Goal: Information Seeking & Learning: Learn about a topic

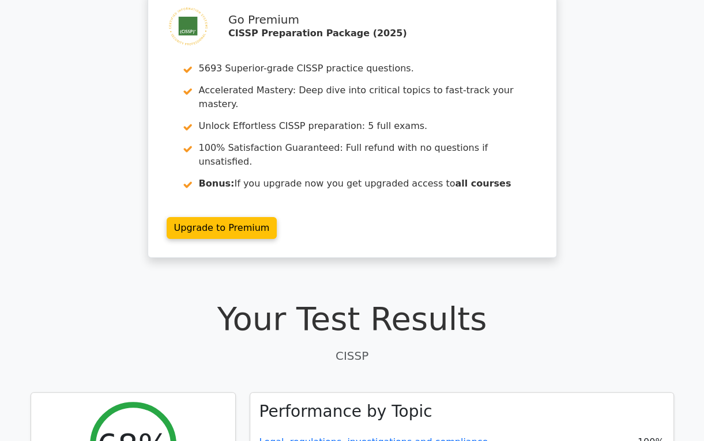
scroll to position [77, 0]
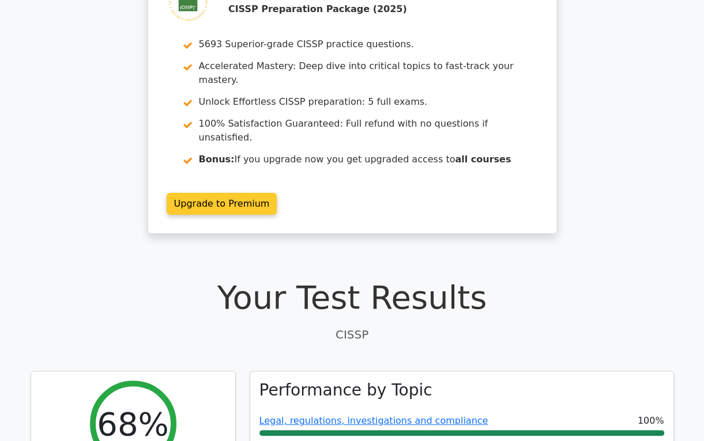
click at [228, 193] on link "Upgrade to Premium" at bounding box center [222, 204] width 111 height 22
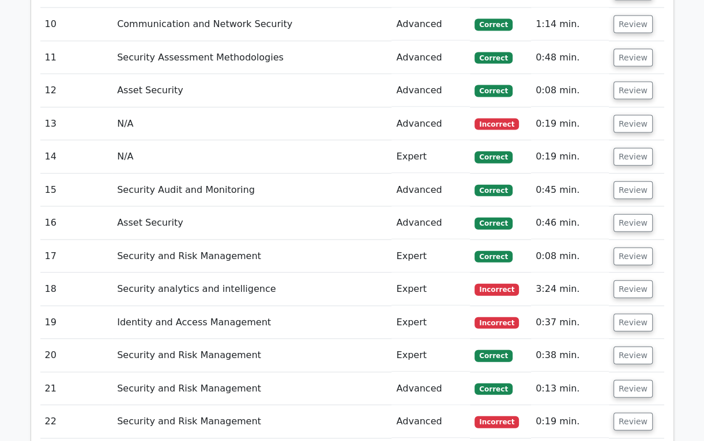
scroll to position [2075, 0]
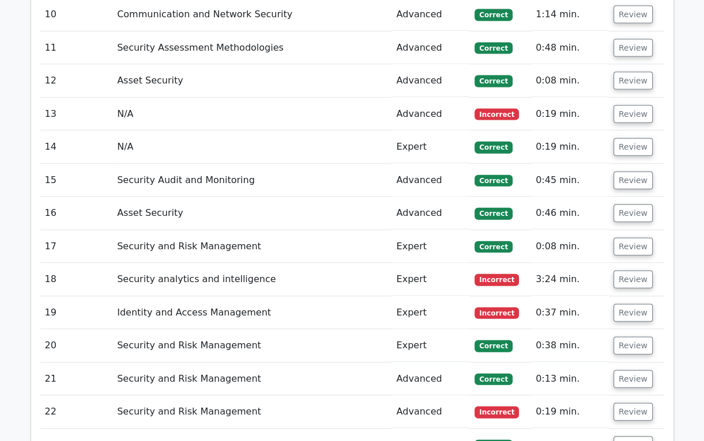
click at [498, 274] on span "Incorrect" at bounding box center [496, 280] width 44 height 12
click at [628, 271] on button "Review" at bounding box center [632, 280] width 39 height 18
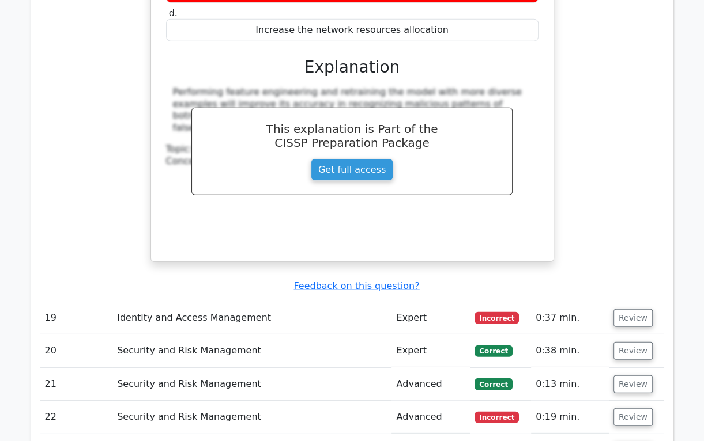
scroll to position [2689, 0]
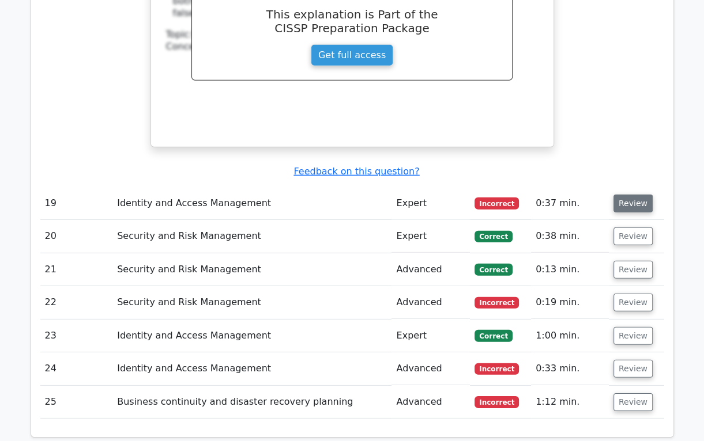
click at [624, 195] on button "Review" at bounding box center [632, 204] width 39 height 18
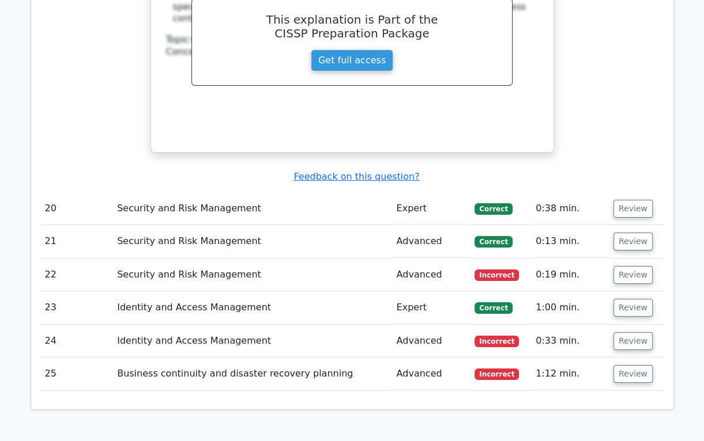
scroll to position [3227, 0]
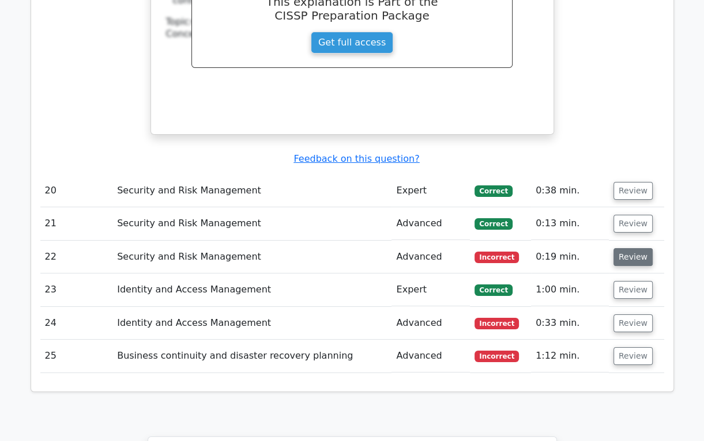
click at [632, 248] on button "Review" at bounding box center [632, 257] width 39 height 18
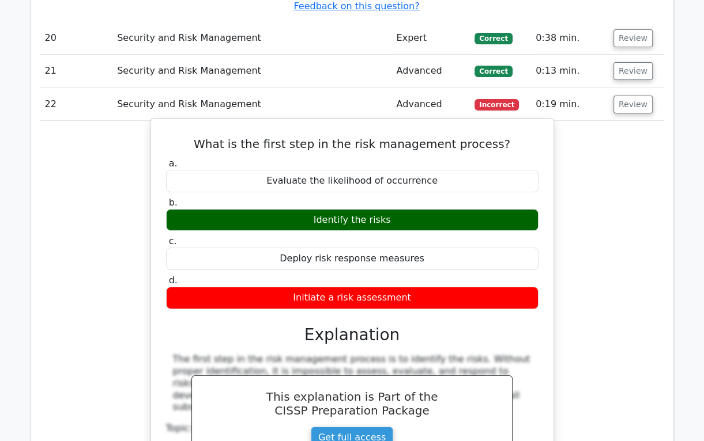
scroll to position [3380, 0]
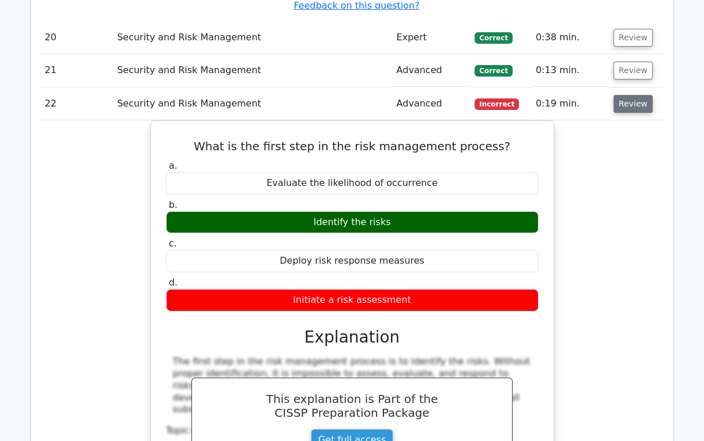
click at [632, 95] on button "Review" at bounding box center [632, 104] width 39 height 18
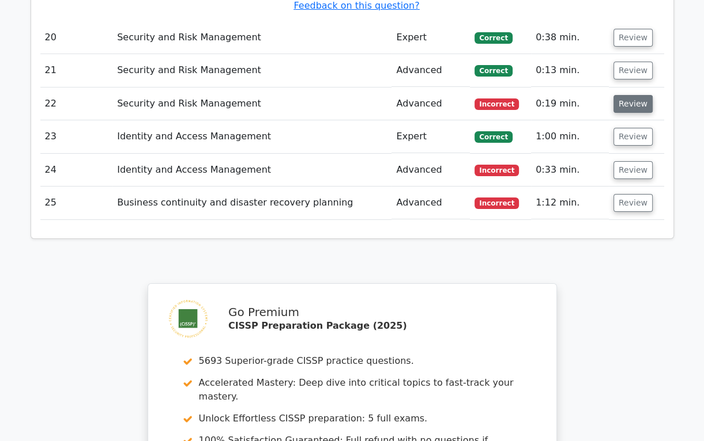
click at [623, 95] on button "Review" at bounding box center [632, 104] width 39 height 18
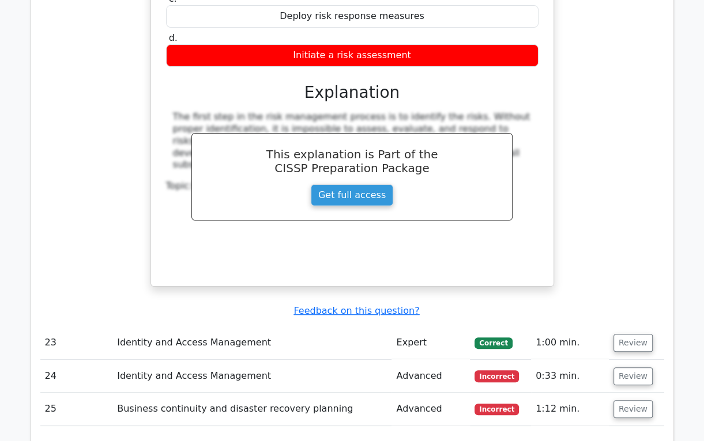
scroll to position [3765, 0]
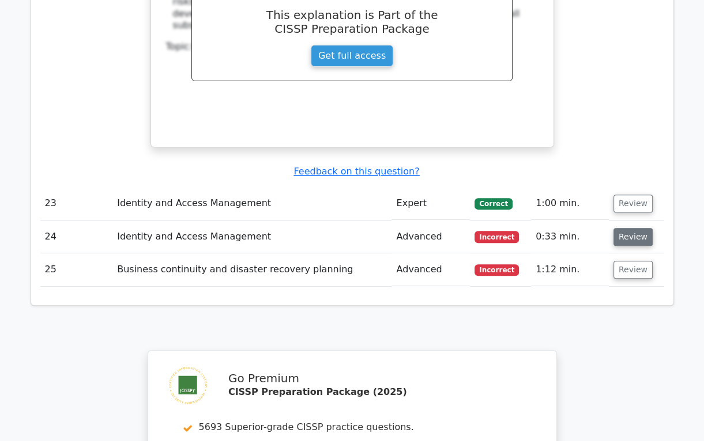
click at [629, 228] on button "Review" at bounding box center [632, 237] width 39 height 18
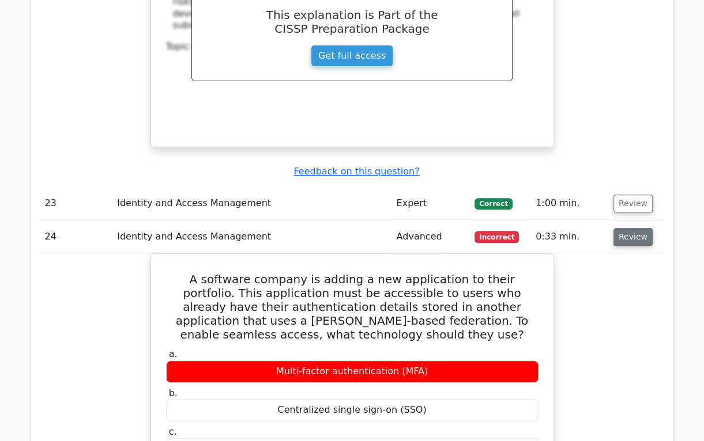
click at [636, 228] on button "Review" at bounding box center [632, 237] width 39 height 18
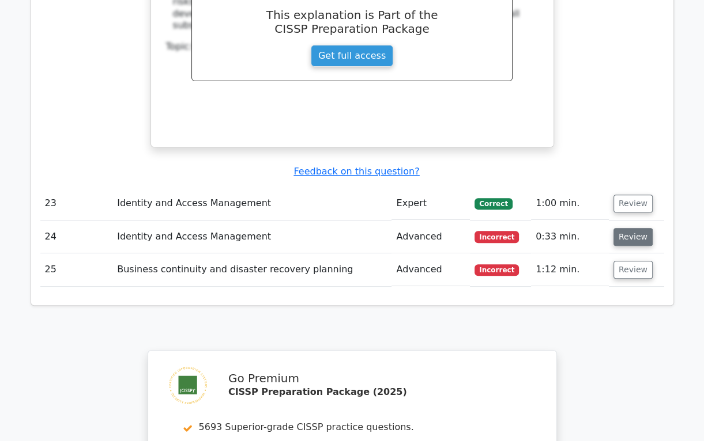
click at [634, 228] on button "Review" at bounding box center [632, 237] width 39 height 18
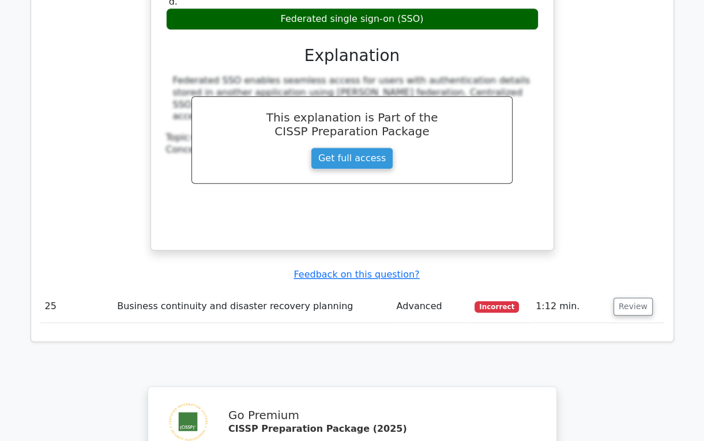
scroll to position [4302, 0]
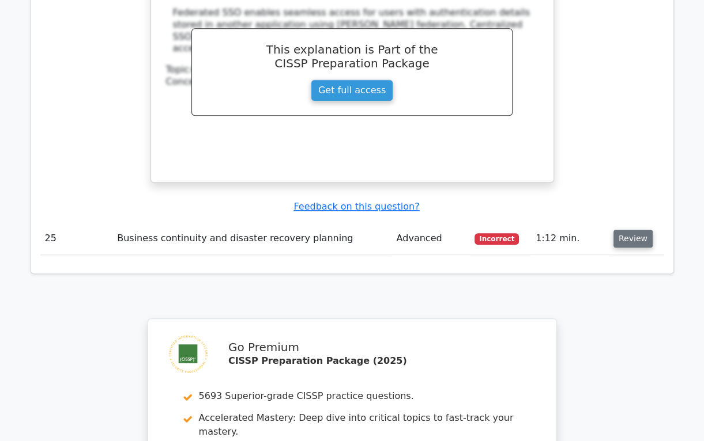
click at [625, 230] on button "Review" at bounding box center [632, 239] width 39 height 18
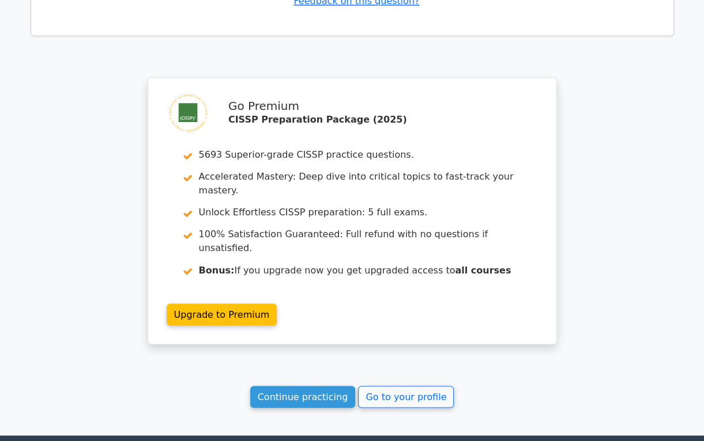
scroll to position [5042, 0]
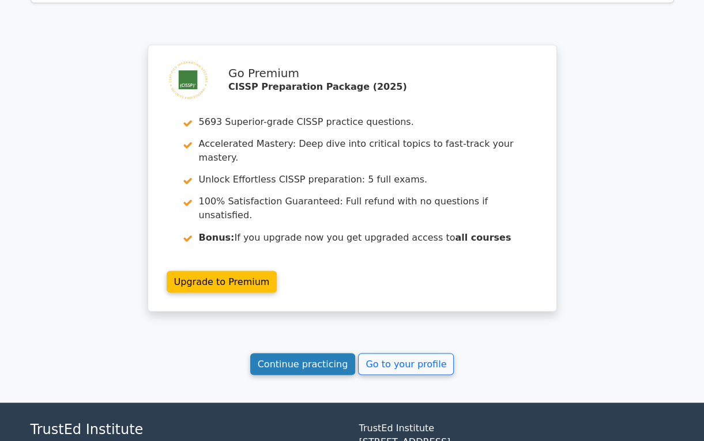
click at [315, 353] on link "Continue practicing" at bounding box center [302, 364] width 105 height 22
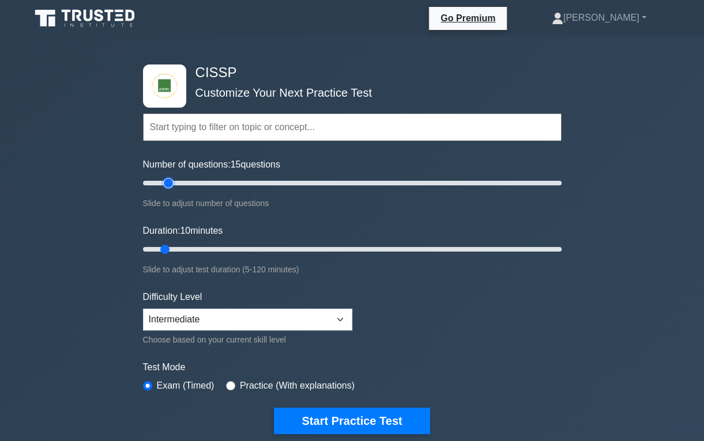
click at [168, 184] on input "Number of questions: 15 questions" at bounding box center [352, 183] width 418 height 14
drag, startPoint x: 168, startPoint y: 184, endPoint x: 175, endPoint y: 184, distance: 7.5
type input "20"
click at [175, 184] on input "Number of questions: 20 questions" at bounding box center [352, 183] width 418 height 14
drag, startPoint x: 166, startPoint y: 248, endPoint x: 193, endPoint y: 249, distance: 27.1
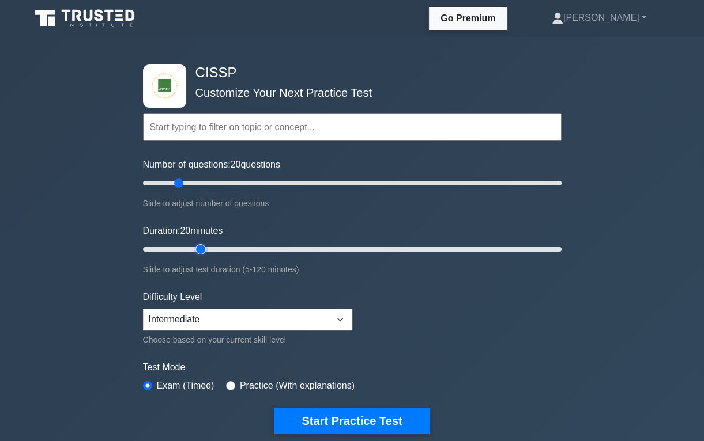
type input "20"
click at [193, 249] on input "Duration: 20 minutes" at bounding box center [352, 250] width 418 height 14
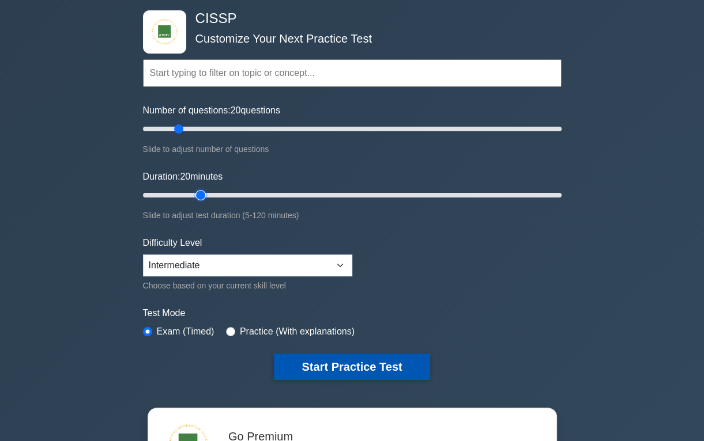
scroll to position [77, 0]
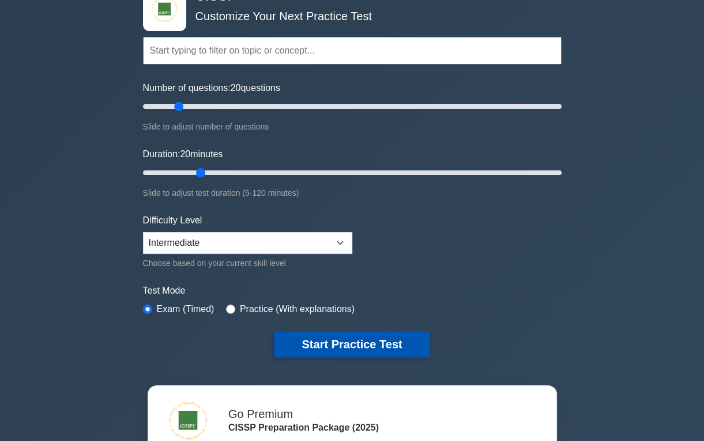
click at [360, 350] on button "Start Practice Test" at bounding box center [352, 344] width 156 height 27
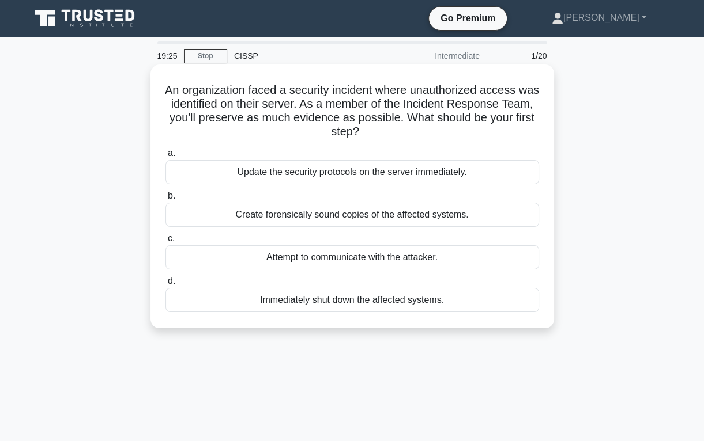
click at [384, 217] on div "Create forensically sound copies of the affected systems." at bounding box center [351, 215] width 373 height 24
click at [165, 200] on input "b. Create forensically sound copies of the affected systems." at bounding box center [165, 195] width 0 height 7
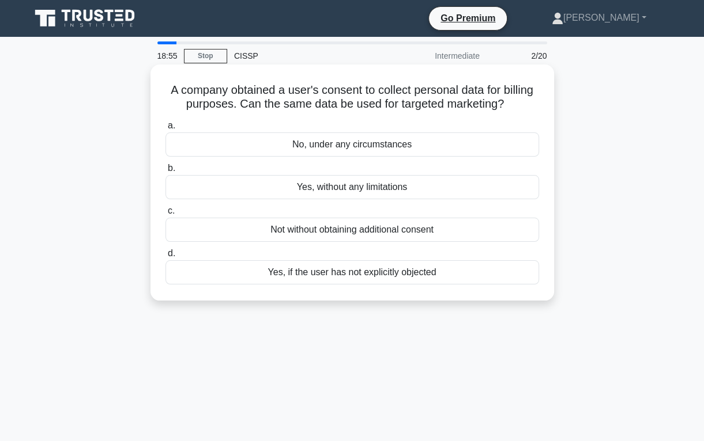
click at [342, 231] on div "Not without obtaining additional consent" at bounding box center [351, 230] width 373 height 24
click at [165, 215] on input "c. Not without obtaining additional consent" at bounding box center [165, 210] width 0 height 7
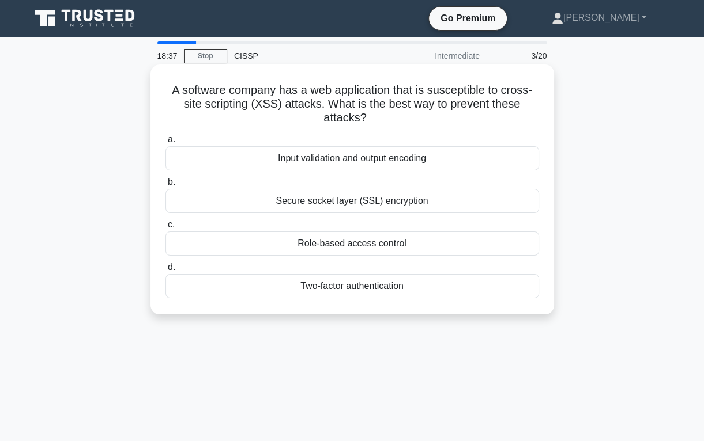
click at [399, 168] on div "Input validation and output encoding" at bounding box center [351, 158] width 373 height 24
click at [165, 143] on input "a. Input validation and output encoding" at bounding box center [165, 139] width 0 height 7
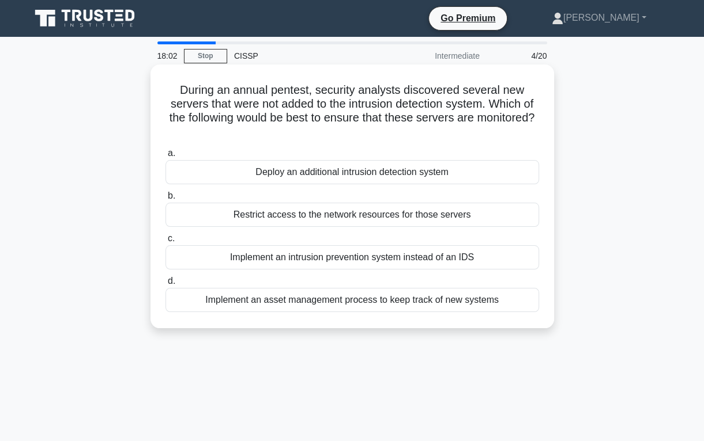
click at [356, 303] on div "Implement an asset management process to keep track of new systems" at bounding box center [351, 300] width 373 height 24
click at [165, 285] on input "d. Implement an asset management process to keep track of new systems" at bounding box center [165, 281] width 0 height 7
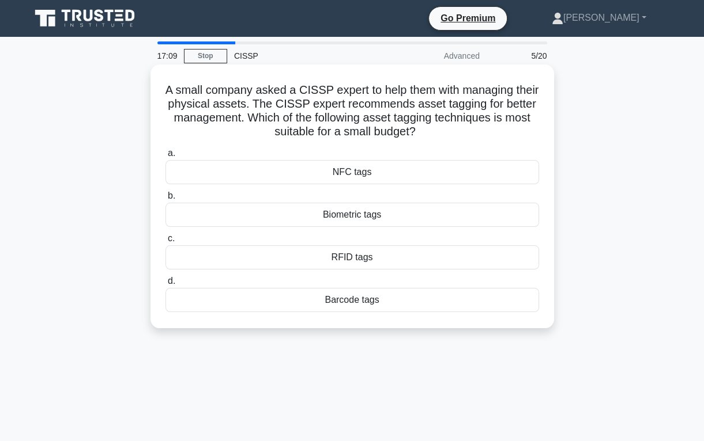
click at [424, 304] on div "Barcode tags" at bounding box center [351, 300] width 373 height 24
click at [165, 285] on input "d. Barcode tags" at bounding box center [165, 281] width 0 height 7
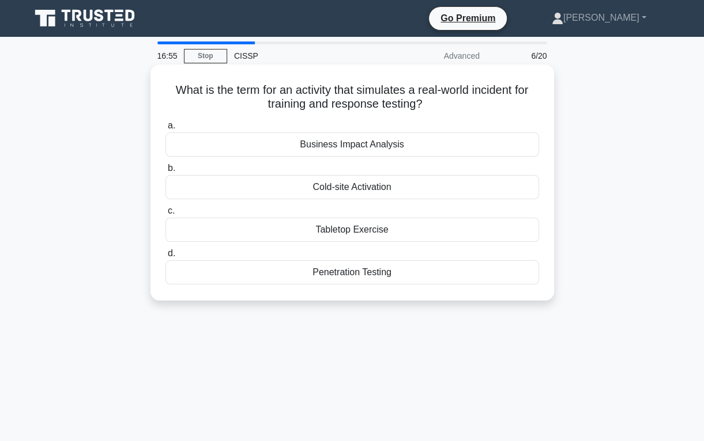
click at [419, 232] on div "Tabletop Exercise" at bounding box center [351, 230] width 373 height 24
click at [165, 215] on input "c. Tabletop Exercise" at bounding box center [165, 210] width 0 height 7
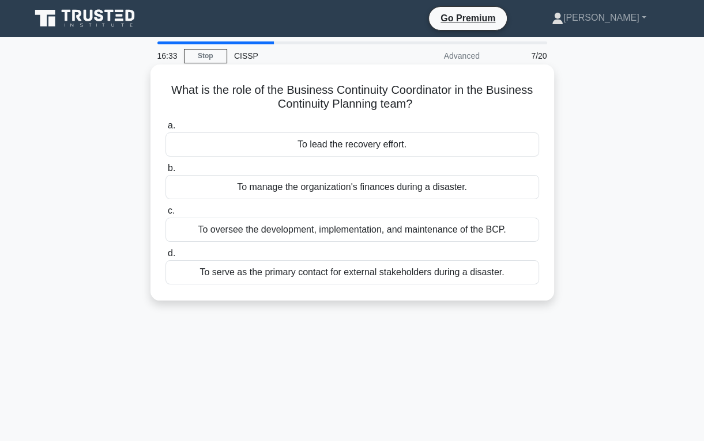
click at [354, 229] on div "To oversee the development, implementation, and maintenance of the BCP." at bounding box center [351, 230] width 373 height 24
click at [165, 215] on input "c. To oversee the development, implementation, and maintenance of the BCP." at bounding box center [165, 210] width 0 height 7
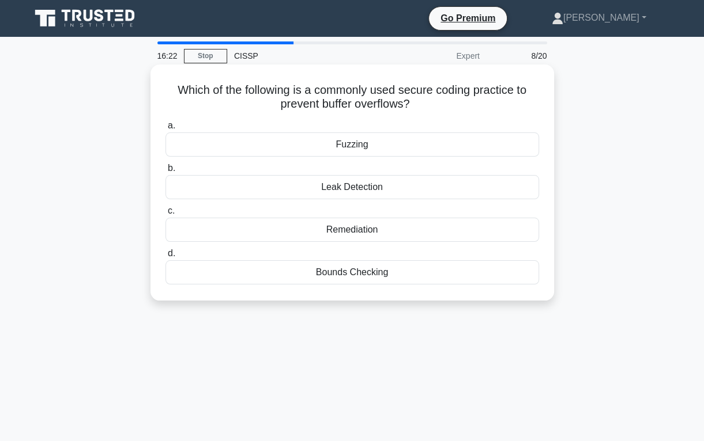
click at [387, 145] on div "Fuzzing" at bounding box center [351, 145] width 373 height 24
click at [165, 130] on input "a. Fuzzing" at bounding box center [165, 125] width 0 height 7
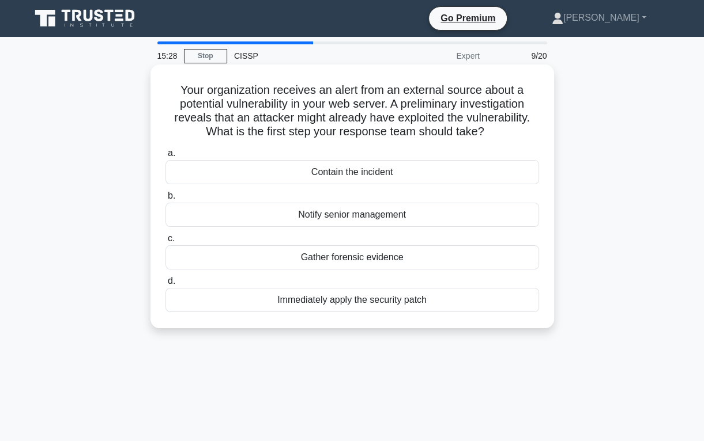
click at [383, 214] on div "Notify senior management" at bounding box center [351, 215] width 373 height 24
click at [165, 200] on input "b. Notify senior management" at bounding box center [165, 195] width 0 height 7
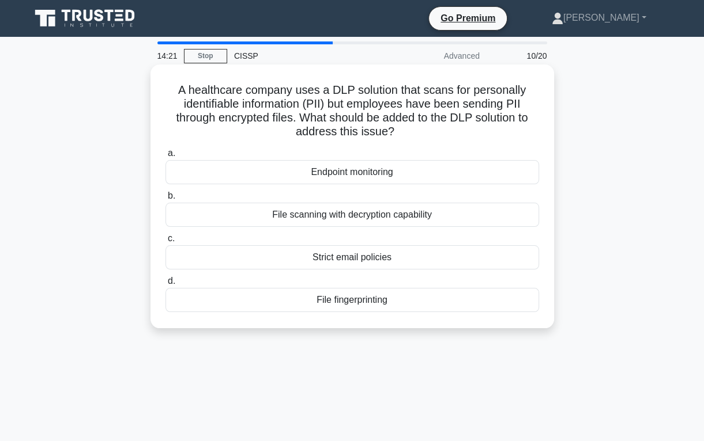
click at [424, 214] on div "File scanning with decryption capability" at bounding box center [351, 215] width 373 height 24
click at [165, 200] on input "b. File scanning with decryption capability" at bounding box center [165, 195] width 0 height 7
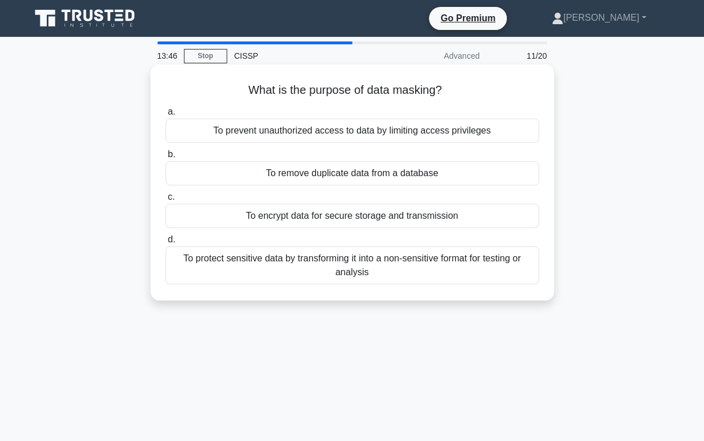
click at [380, 275] on div "To protect sensitive data by transforming it into a non-sensitive format for te…" at bounding box center [351, 266] width 373 height 38
click at [165, 244] on input "d. To protect sensitive data by transforming it into a non-sensitive format for…" at bounding box center [165, 239] width 0 height 7
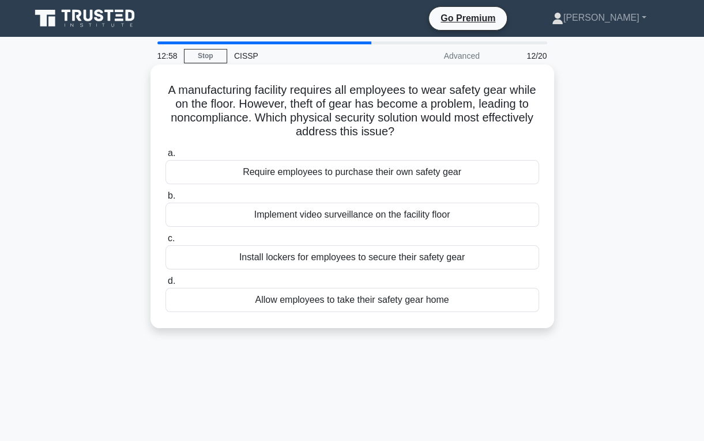
click at [376, 260] on div "Install lockers for employees to secure their safety gear" at bounding box center [351, 257] width 373 height 24
click at [165, 243] on input "c. Install lockers for employees to secure their safety gear" at bounding box center [165, 238] width 0 height 7
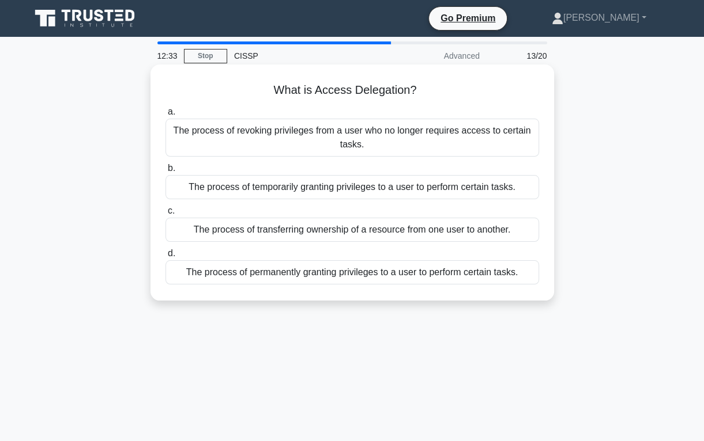
click at [290, 187] on div "The process of temporarily granting privileges to a user to perform certain tas…" at bounding box center [351, 187] width 373 height 24
click at [165, 172] on input "b. The process of temporarily granting privileges to a user to perform certain …" at bounding box center [165, 168] width 0 height 7
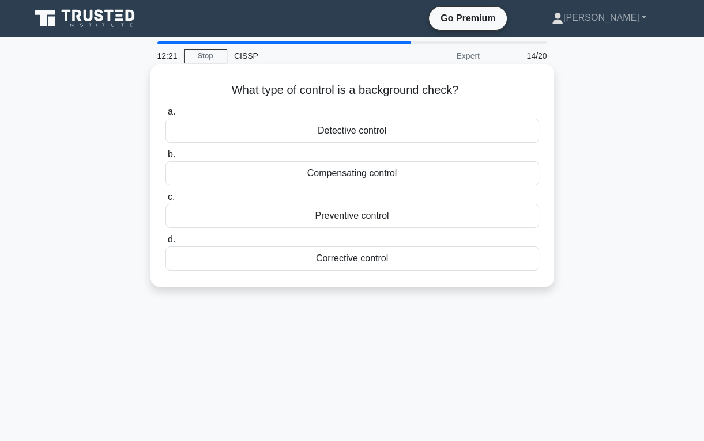
click at [360, 217] on div "Preventive control" at bounding box center [351, 216] width 373 height 24
click at [165, 201] on input "c. Preventive control" at bounding box center [165, 197] width 0 height 7
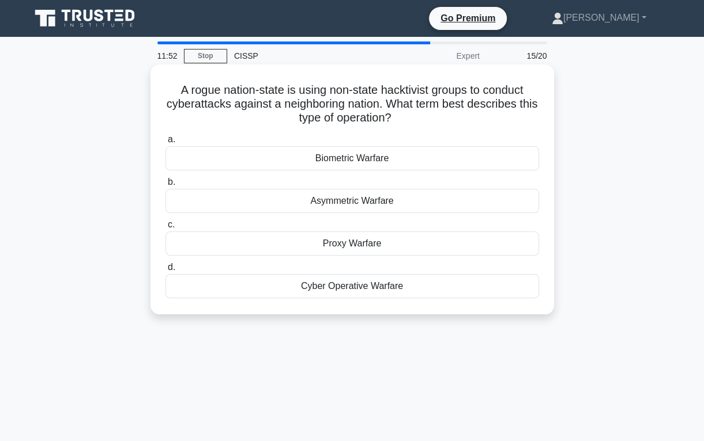
click at [406, 203] on div "Asymmetric Warfare" at bounding box center [351, 201] width 373 height 24
click at [165, 186] on input "b. Asymmetric Warfare" at bounding box center [165, 182] width 0 height 7
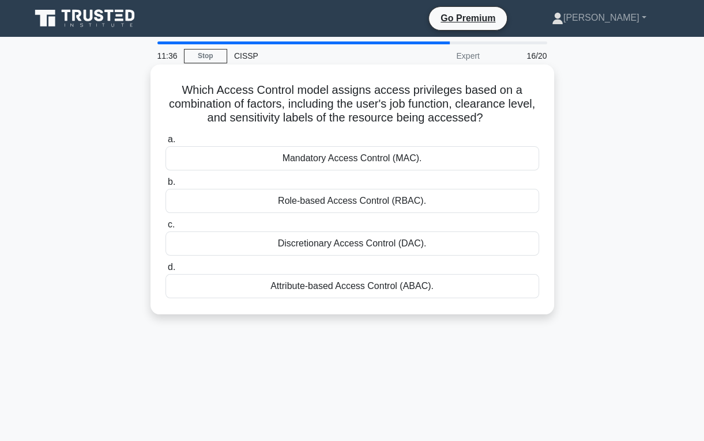
click at [350, 203] on div "Role-based Access Control (RBAC)." at bounding box center [351, 201] width 373 height 24
click at [165, 186] on input "b. Role-based Access Control (RBAC)." at bounding box center [165, 182] width 0 height 7
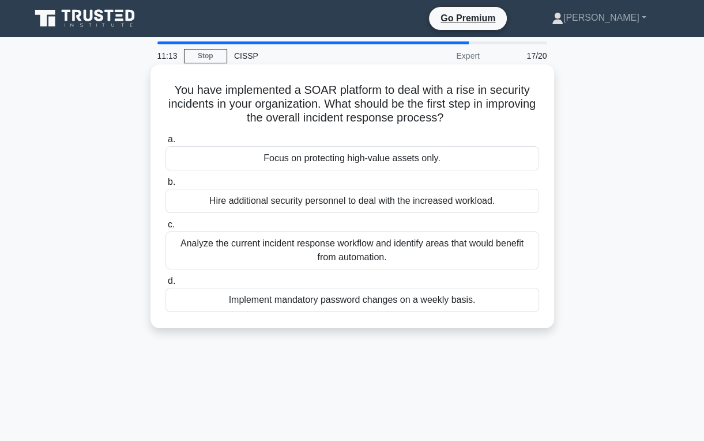
click at [372, 255] on div "Analyze the current incident response workflow and identify areas that would be…" at bounding box center [351, 251] width 373 height 38
click at [165, 229] on input "c. Analyze the current incident response workflow and identify areas that would…" at bounding box center [165, 224] width 0 height 7
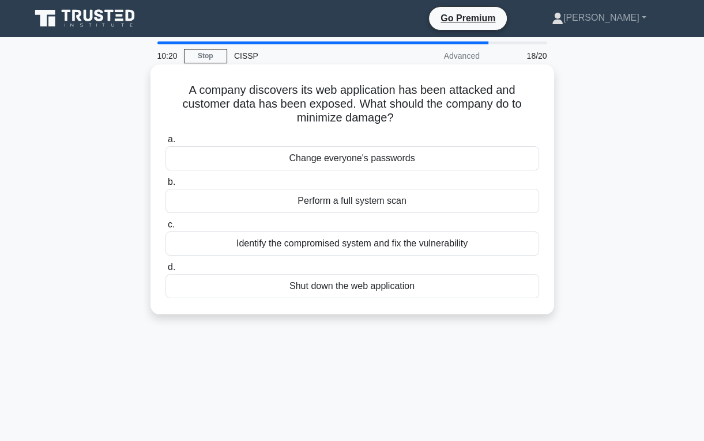
click at [380, 241] on div "Identify the compromised system and fix the vulnerability" at bounding box center [351, 244] width 373 height 24
click at [165, 229] on input "c. Identify the compromised system and fix the vulnerability" at bounding box center [165, 224] width 0 height 7
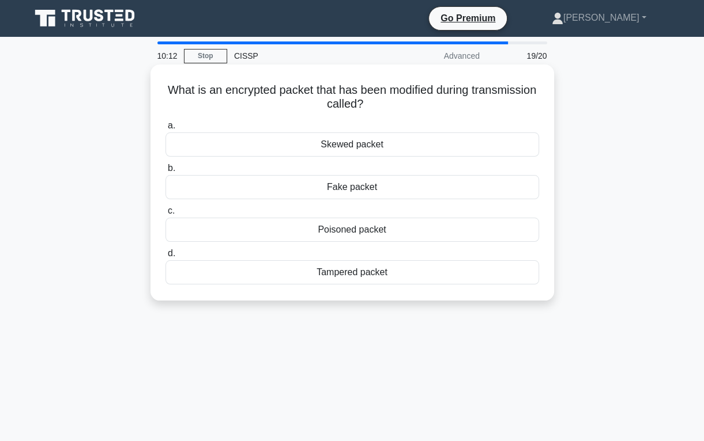
click at [408, 232] on div "Poisoned packet" at bounding box center [351, 230] width 373 height 24
click at [165, 215] on input "c. Poisoned packet" at bounding box center [165, 210] width 0 height 7
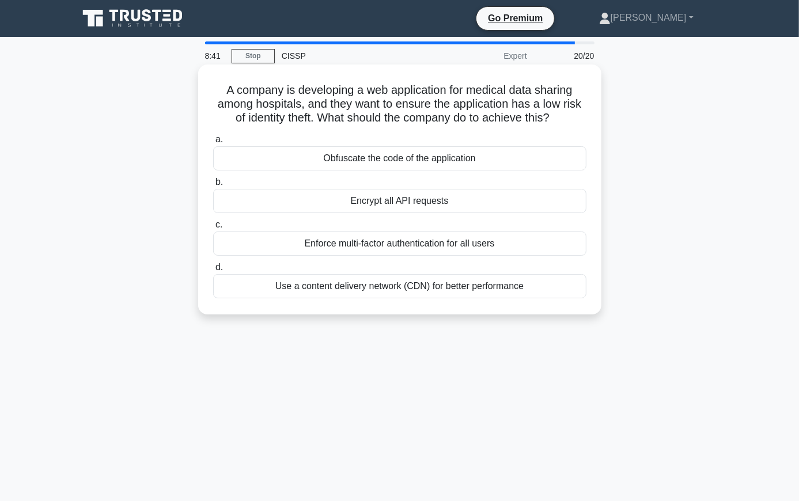
click at [440, 245] on div "Enforce multi-factor authentication for all users" at bounding box center [399, 244] width 373 height 24
click at [213, 229] on input "c. Enforce multi-factor authentication for all users" at bounding box center [213, 224] width 0 height 7
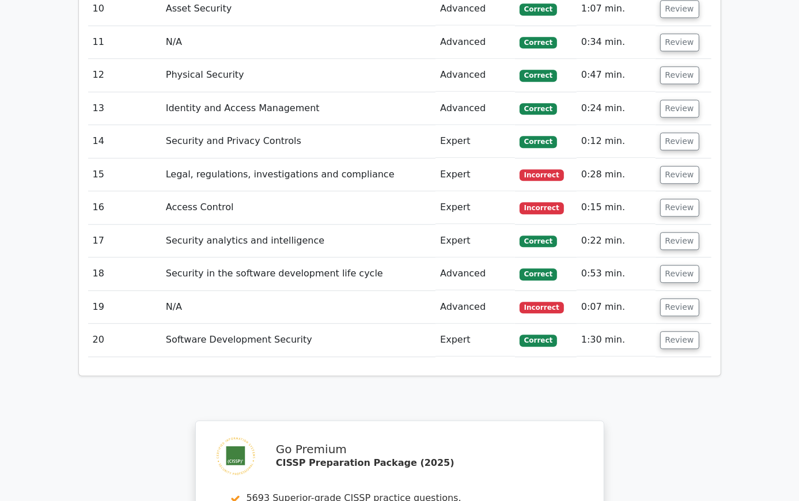
scroll to position [1921, 0]
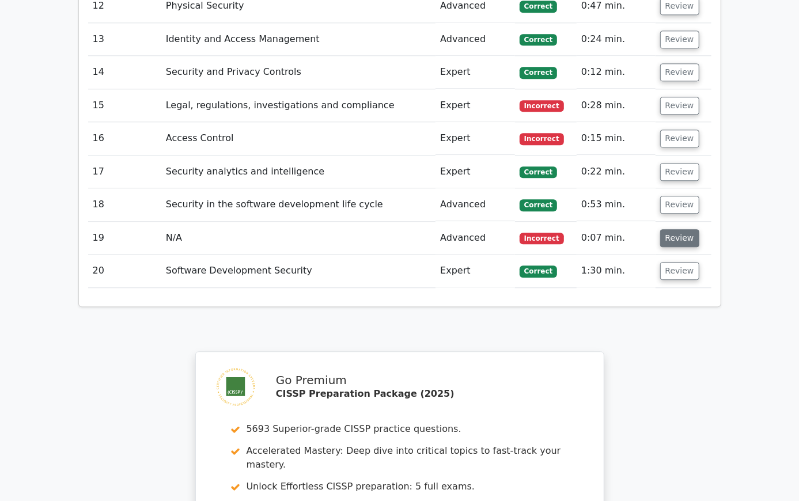
click at [700, 229] on button "Review" at bounding box center [679, 238] width 39 height 18
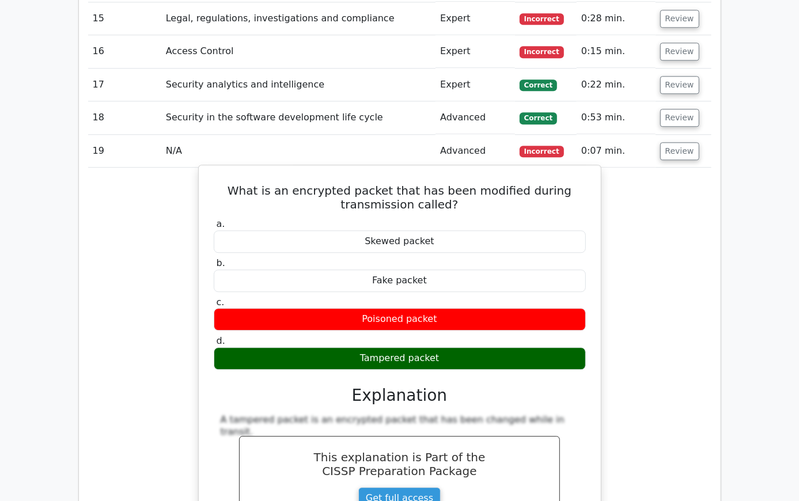
scroll to position [1833, 0]
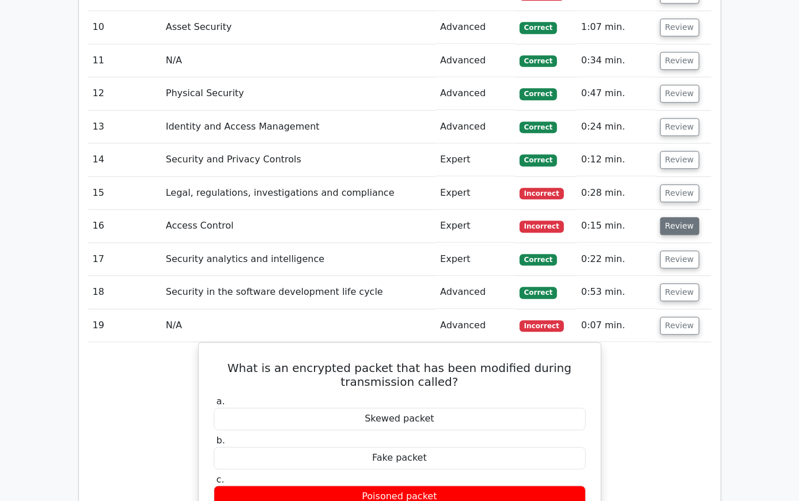
click at [700, 217] on button "Review" at bounding box center [679, 226] width 39 height 18
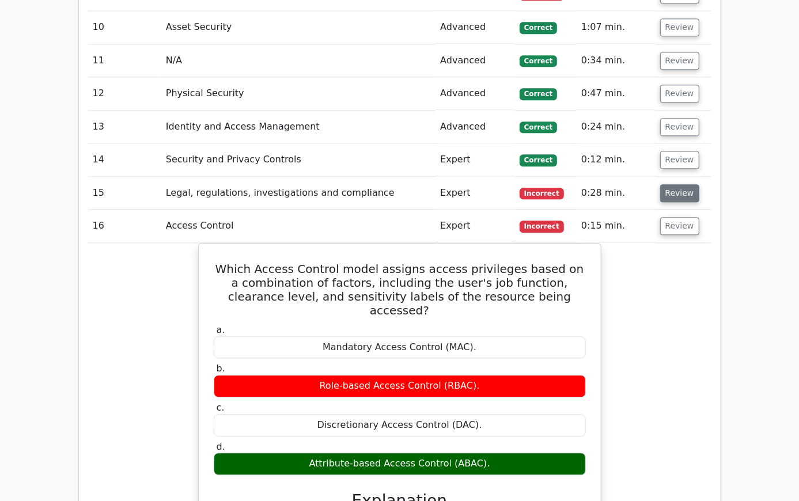
click at [700, 184] on button "Review" at bounding box center [679, 193] width 39 height 18
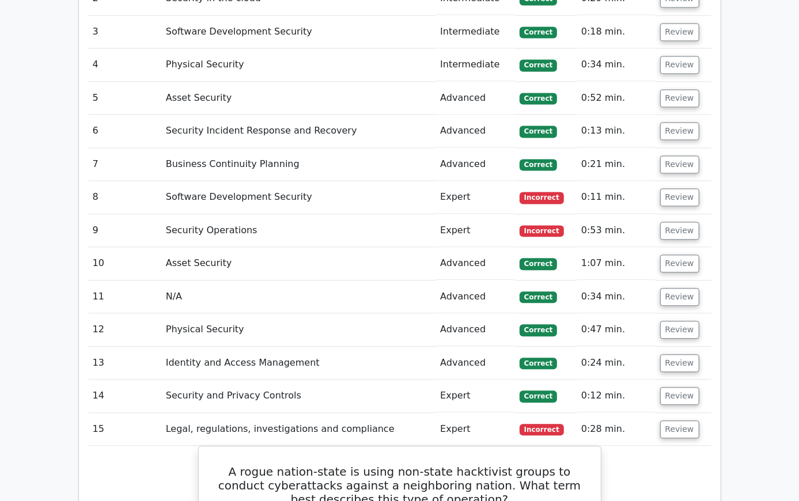
scroll to position [1571, 0]
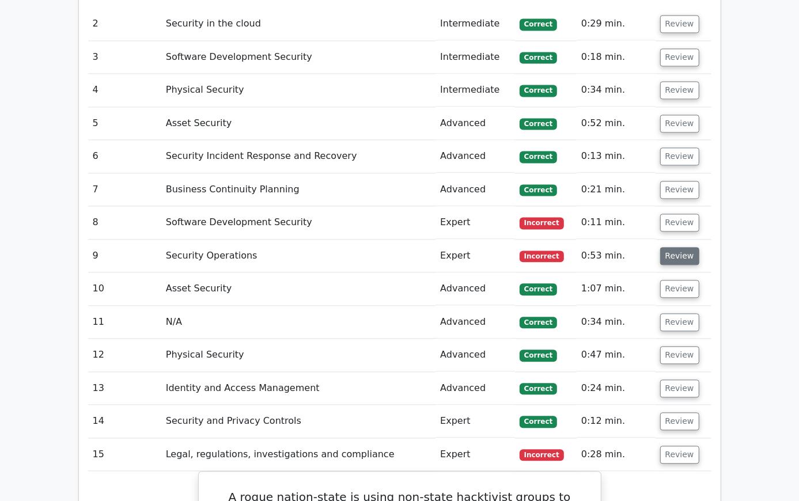
click at [700, 247] on button "Review" at bounding box center [679, 256] width 39 height 18
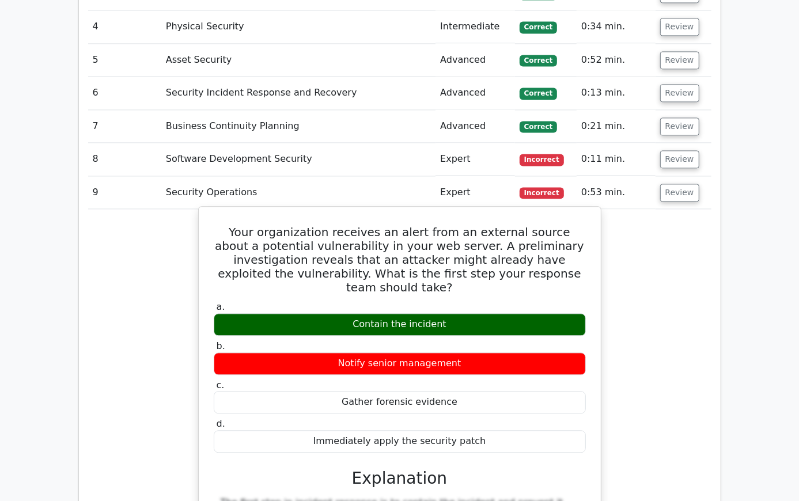
scroll to position [1659, 0]
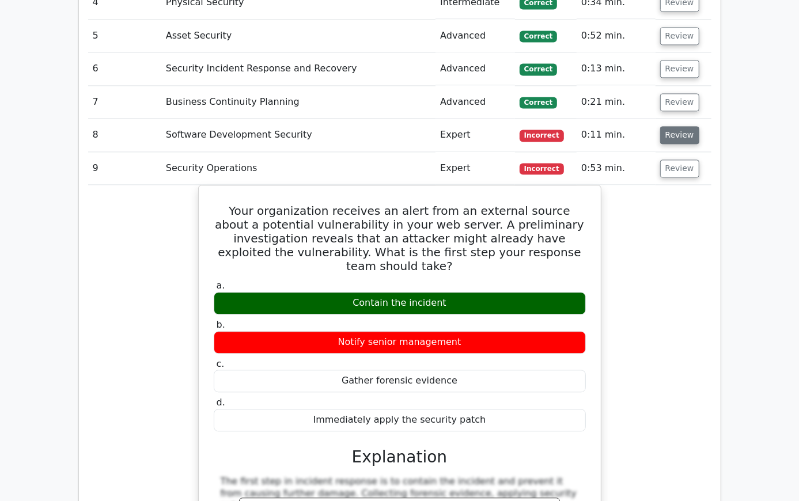
click at [700, 126] on button "Review" at bounding box center [679, 135] width 39 height 18
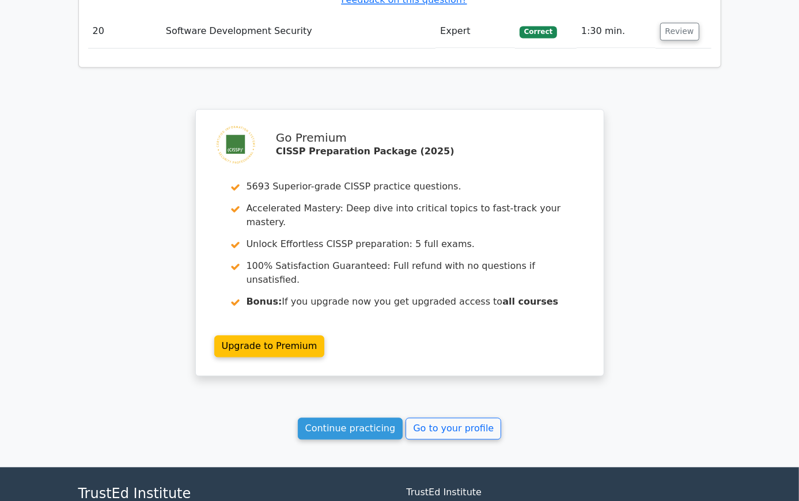
scroll to position [4475, 0]
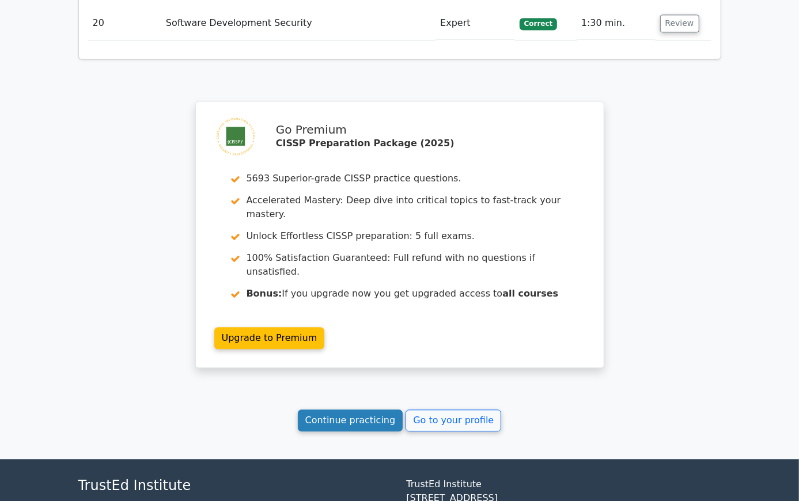
click at [346, 410] on link "Continue practicing" at bounding box center [350, 421] width 105 height 22
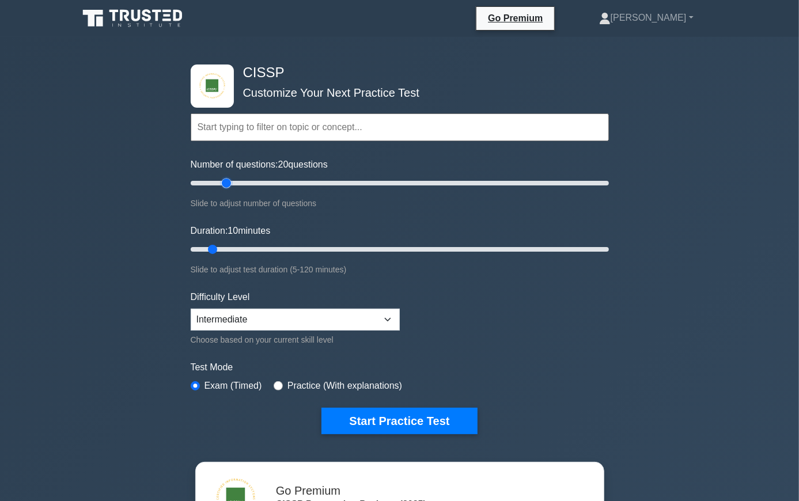
drag, startPoint x: 207, startPoint y: 184, endPoint x: 225, endPoint y: 184, distance: 17.3
type input "20"
click at [225, 184] on input "Number of questions: 20 questions" at bounding box center [400, 183] width 418 height 14
drag, startPoint x: 213, startPoint y: 245, endPoint x: 259, endPoint y: 247, distance: 45.6
type input "25"
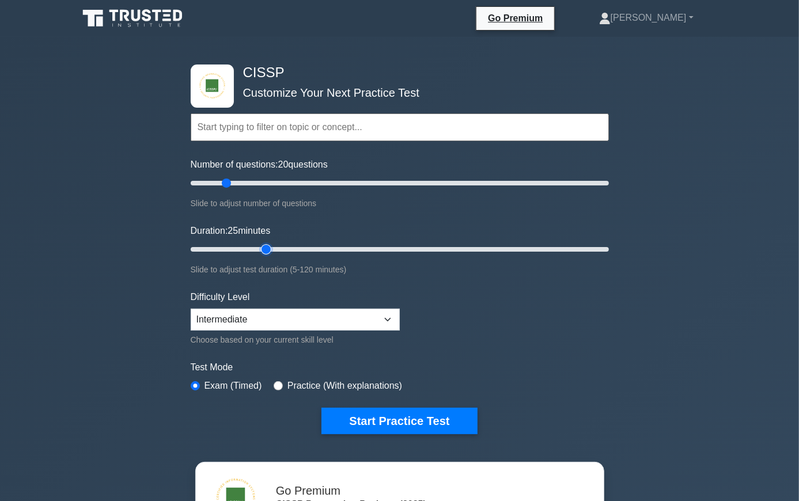
click at [259, 247] on input "Duration: 25 minutes" at bounding box center [400, 250] width 418 height 14
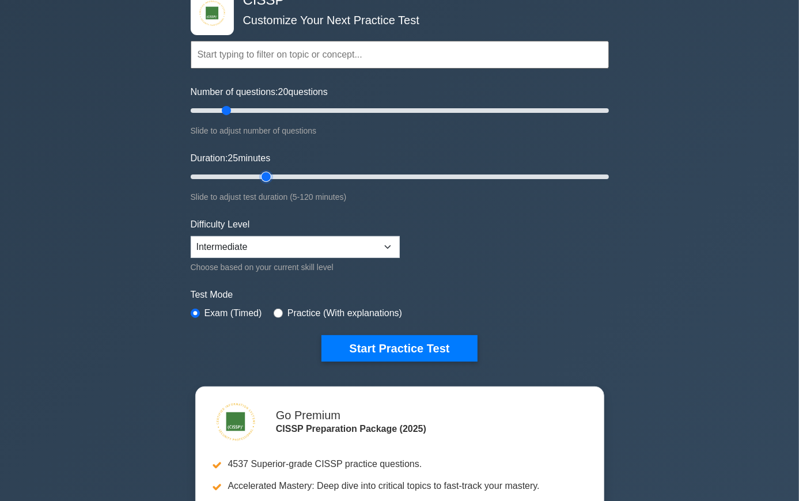
scroll to position [174, 0]
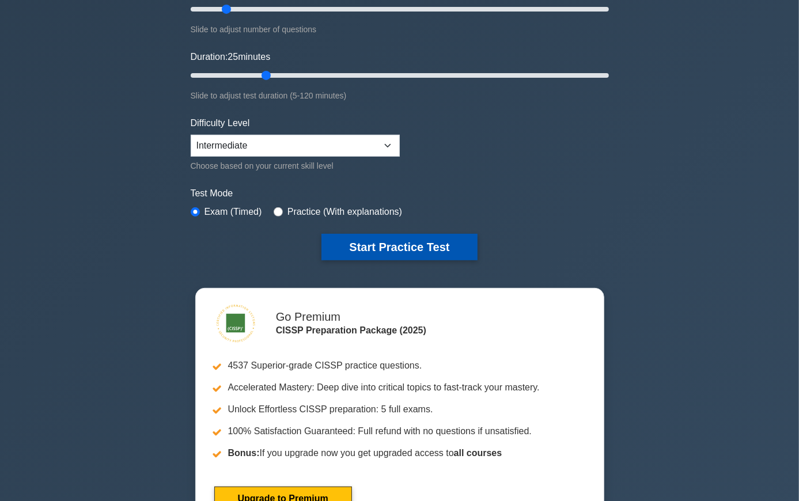
click at [411, 247] on button "Start Practice Test" at bounding box center [400, 247] width 156 height 27
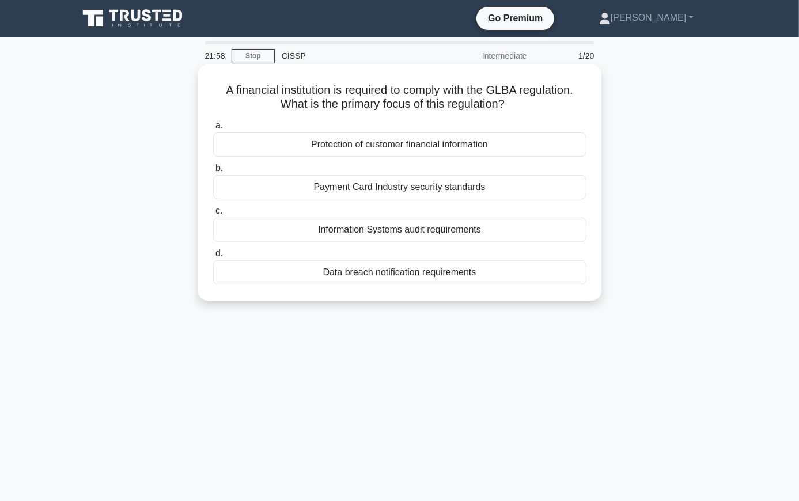
click at [382, 231] on div "Information Systems audit requirements" at bounding box center [399, 230] width 373 height 24
click at [213, 215] on input "c. Information Systems audit requirements" at bounding box center [213, 210] width 0 height 7
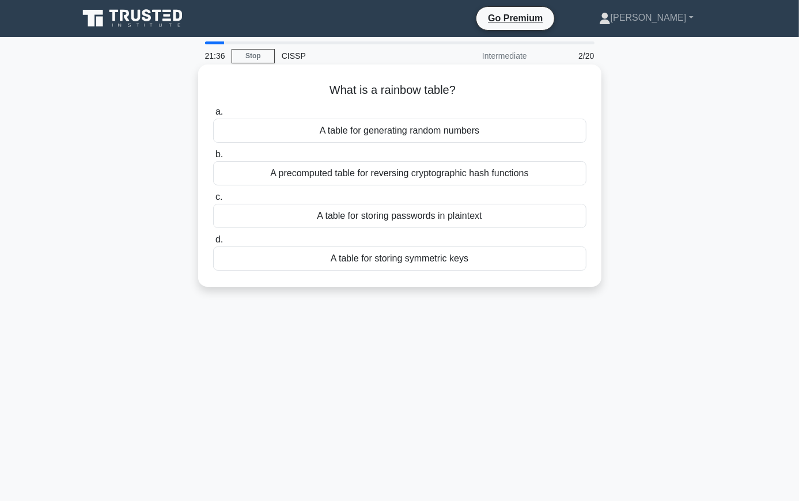
click at [403, 219] on div "A table for storing passwords in plaintext" at bounding box center [399, 216] width 373 height 24
click at [213, 201] on input "c. A table for storing passwords in plaintext" at bounding box center [213, 197] width 0 height 7
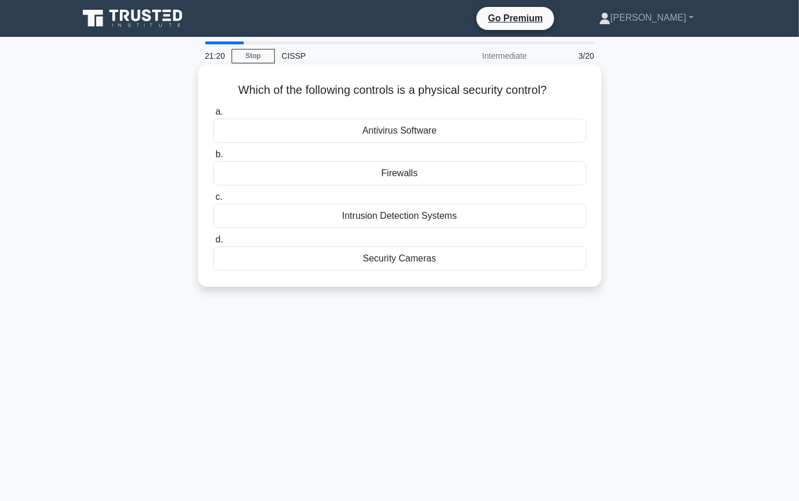
click at [424, 262] on div "Security Cameras" at bounding box center [399, 259] width 373 height 24
click at [213, 244] on input "d. Security Cameras" at bounding box center [213, 239] width 0 height 7
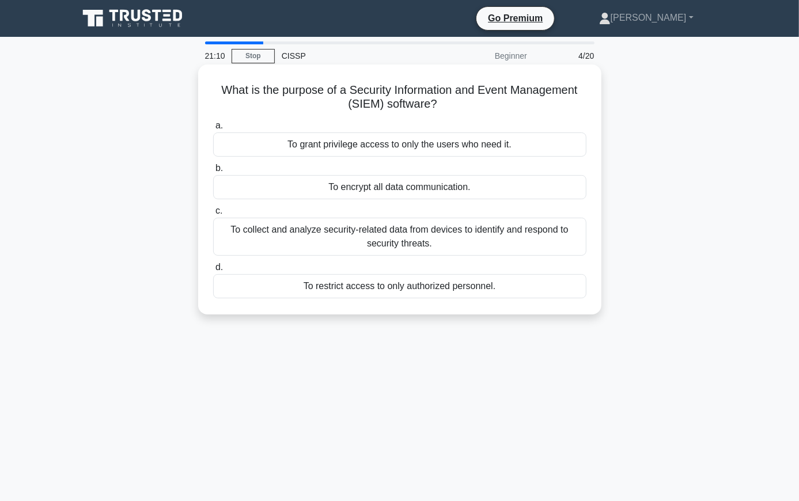
click at [369, 237] on div "To collect and analyze security-related data from devices to identify and respo…" at bounding box center [399, 237] width 373 height 38
click at [213, 215] on input "c. To collect and analyze security-related data from devices to identify and re…" at bounding box center [213, 210] width 0 height 7
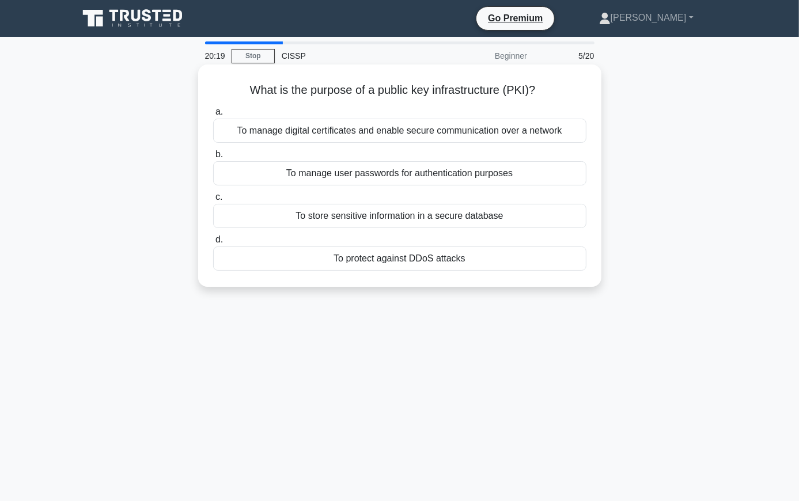
click at [354, 138] on div "To manage digital certificates and enable secure communication over a network" at bounding box center [399, 131] width 373 height 24
click at [213, 116] on input "a. To manage digital certificates and enable secure communication over a network" at bounding box center [213, 111] width 0 height 7
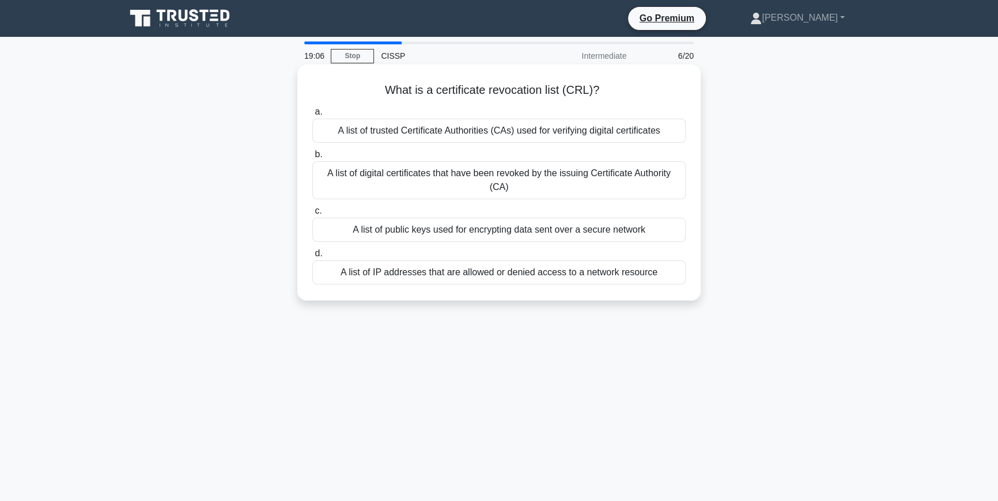
click at [455, 178] on div "A list of digital certificates that have been revoked by the issuing Certificat…" at bounding box center [498, 180] width 373 height 38
click at [312, 158] on input "b. A list of digital certificates that have been revoked by the issuing Certifi…" at bounding box center [312, 154] width 0 height 7
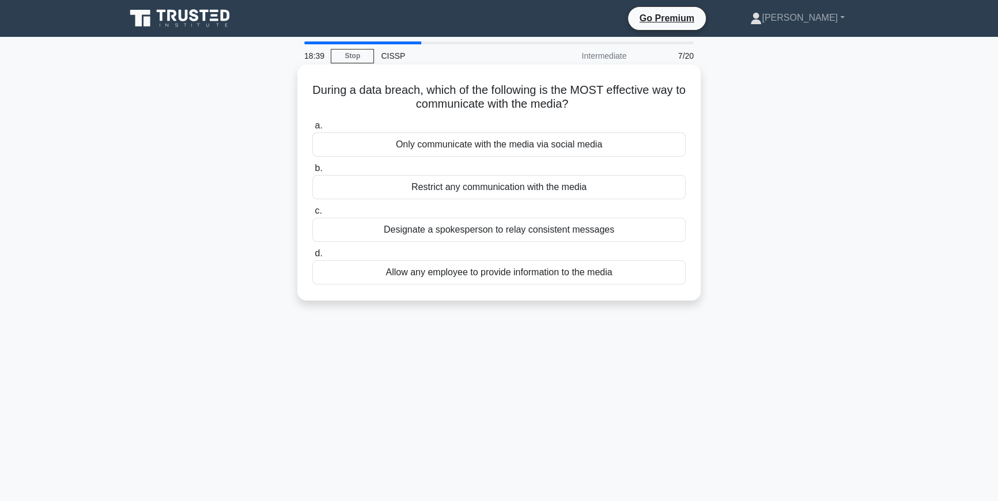
click at [503, 235] on div "Designate a spokesperson to relay consistent messages" at bounding box center [498, 230] width 373 height 24
click at [312, 215] on input "c. Designate a spokesperson to relay consistent messages" at bounding box center [312, 210] width 0 height 7
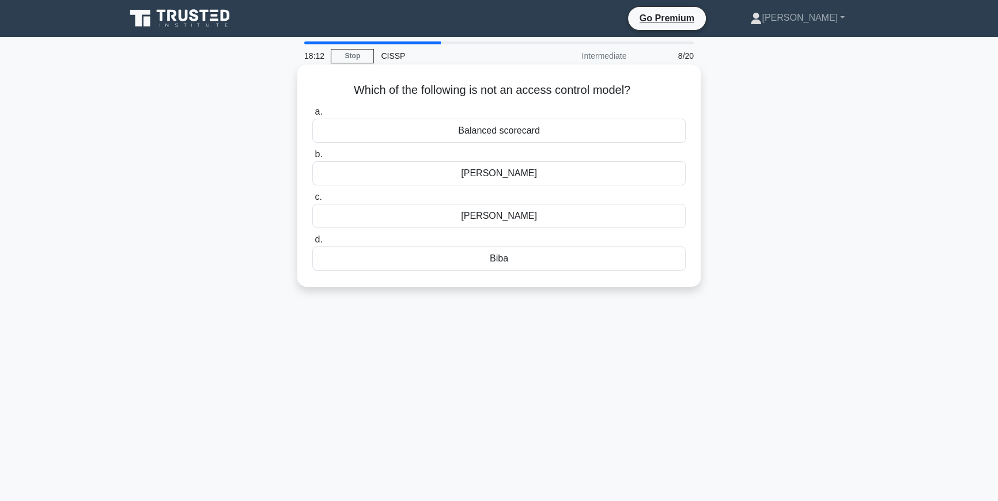
click at [541, 135] on div "Balanced scorecard" at bounding box center [498, 131] width 373 height 24
click at [312, 116] on input "a. Balanced scorecard" at bounding box center [312, 111] width 0 height 7
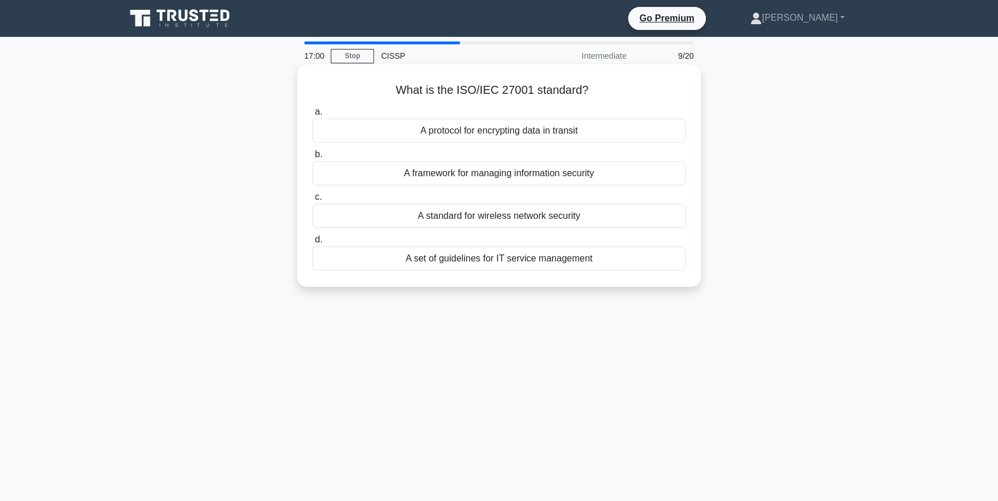
click at [553, 259] on div "A set of guidelines for IT service management" at bounding box center [498, 259] width 373 height 24
click at [312, 244] on input "d. A set of guidelines for IT service management" at bounding box center [312, 239] width 0 height 7
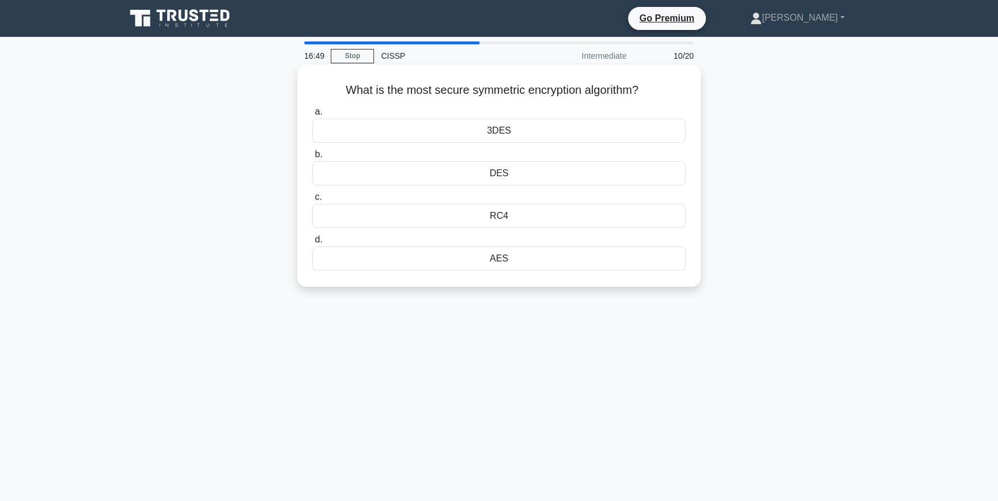
click at [524, 259] on div "AES" at bounding box center [498, 259] width 373 height 24
click at [312, 244] on input "d. AES" at bounding box center [312, 239] width 0 height 7
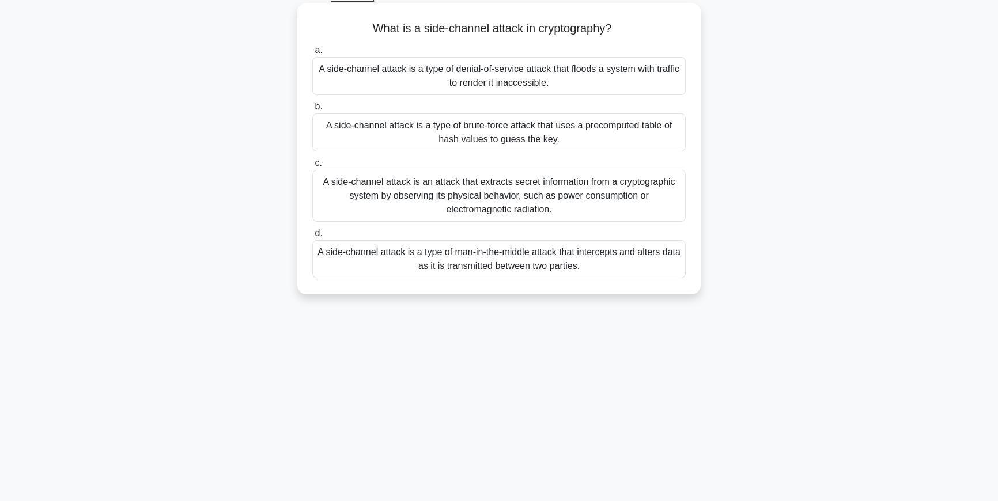
scroll to position [87, 0]
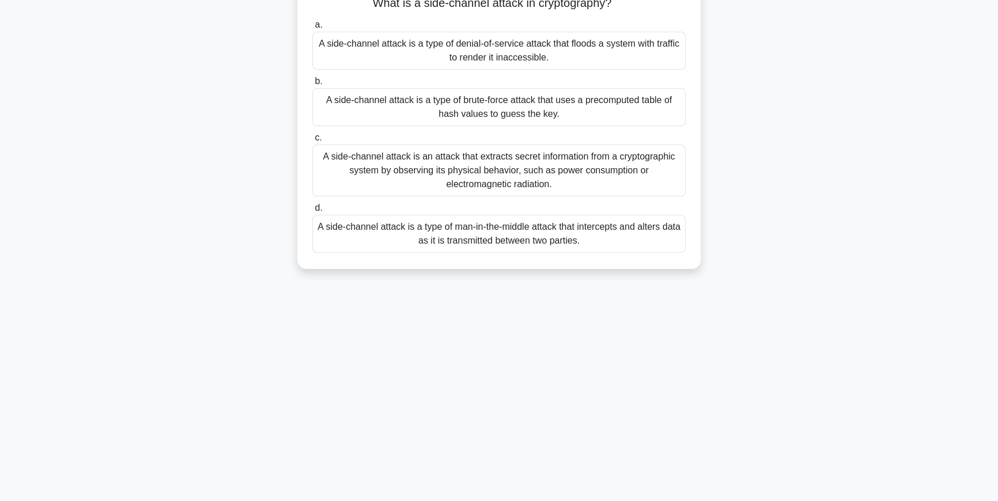
click at [503, 234] on div "A side-channel attack is a type of man-in-the-middle attack that intercepts and…" at bounding box center [498, 234] width 373 height 38
click at [312, 212] on input "d. A side-channel attack is a type of man-in-the-middle attack that intercepts …" at bounding box center [312, 208] width 0 height 7
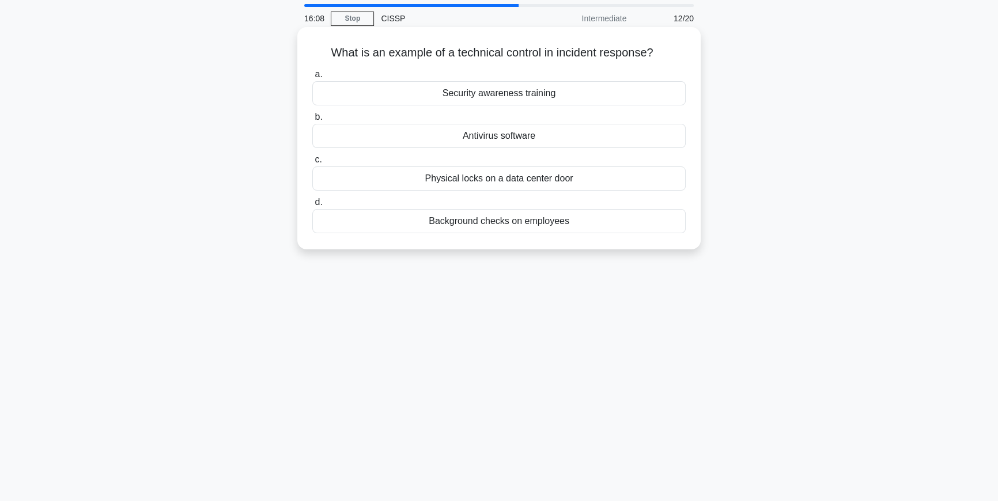
scroll to position [0, 0]
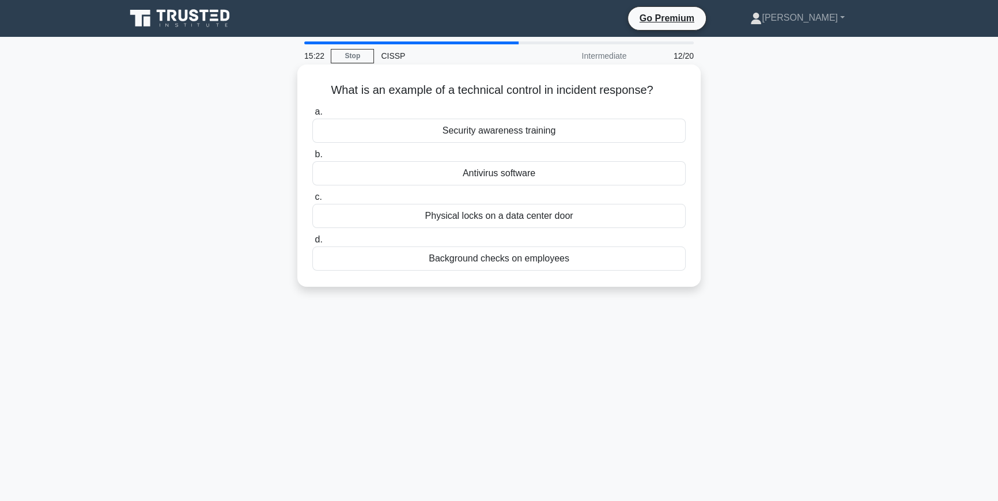
click at [507, 177] on div "Antivirus software" at bounding box center [498, 173] width 373 height 24
click at [312, 158] on input "b. Antivirus software" at bounding box center [312, 154] width 0 height 7
click at [460, 132] on div "Intrusion detection system (IDS)/Intrusion prevention system (IPS)" at bounding box center [498, 131] width 373 height 24
click at [312, 116] on input "a. Intrusion detection system (IDS)/Intrusion prevention system (IPS)" at bounding box center [312, 111] width 0 height 7
click at [478, 217] on div "Alert security personnel to potential security breaches" at bounding box center [498, 216] width 373 height 24
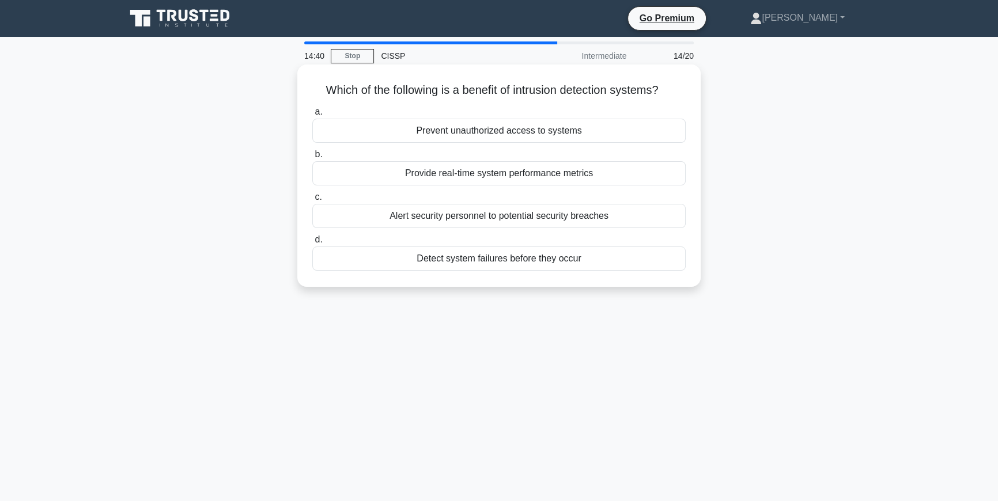
click at [312, 201] on input "c. Alert security personnel to potential security breaches" at bounding box center [312, 197] width 0 height 7
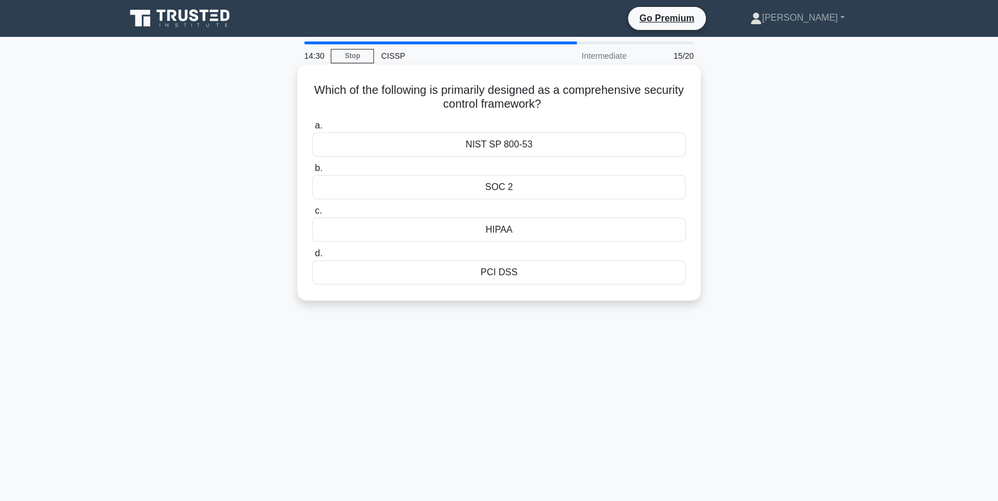
click at [512, 148] on div "NIST SP 800-53" at bounding box center [498, 145] width 373 height 24
click at [312, 130] on input "a. NIST SP 800-53" at bounding box center [312, 125] width 0 height 7
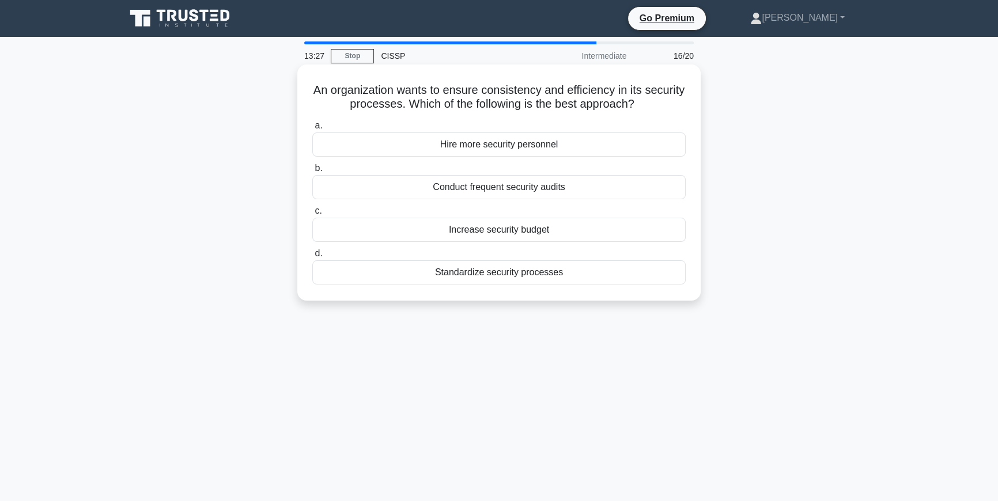
click at [522, 277] on div "Standardize security processes" at bounding box center [498, 272] width 373 height 24
click at [312, 258] on input "d. Standardize security processes" at bounding box center [312, 253] width 0 height 7
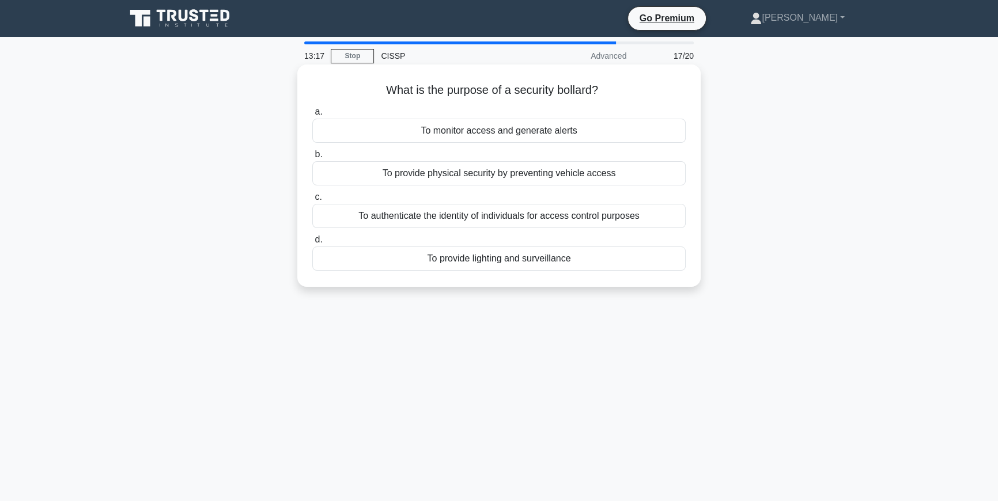
click at [509, 171] on div "To provide physical security by preventing vehicle access" at bounding box center [498, 173] width 373 height 24
click at [312, 158] on input "b. To provide physical security by preventing vehicle access" at bounding box center [312, 154] width 0 height 7
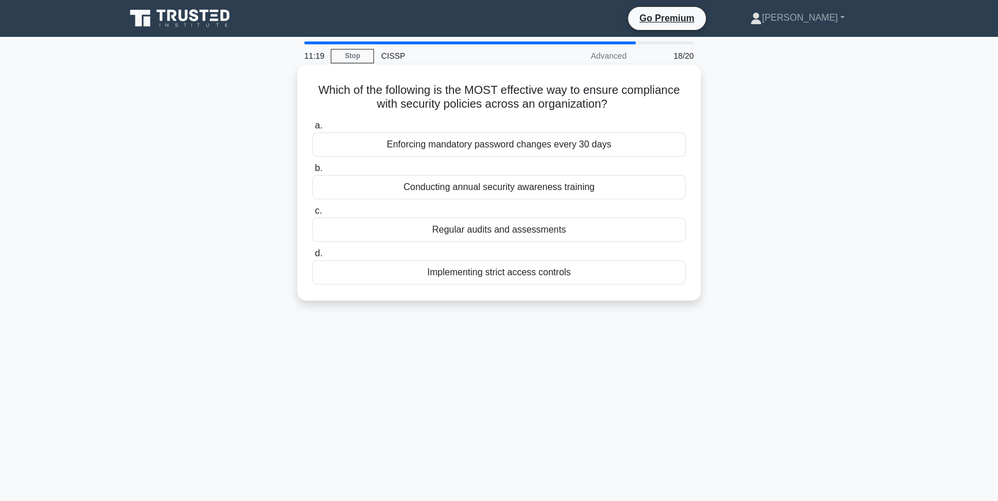
click at [488, 231] on div "Regular audits and assessments" at bounding box center [498, 230] width 373 height 24
click at [312, 215] on input "c. Regular audits and assessments" at bounding box center [312, 210] width 0 height 7
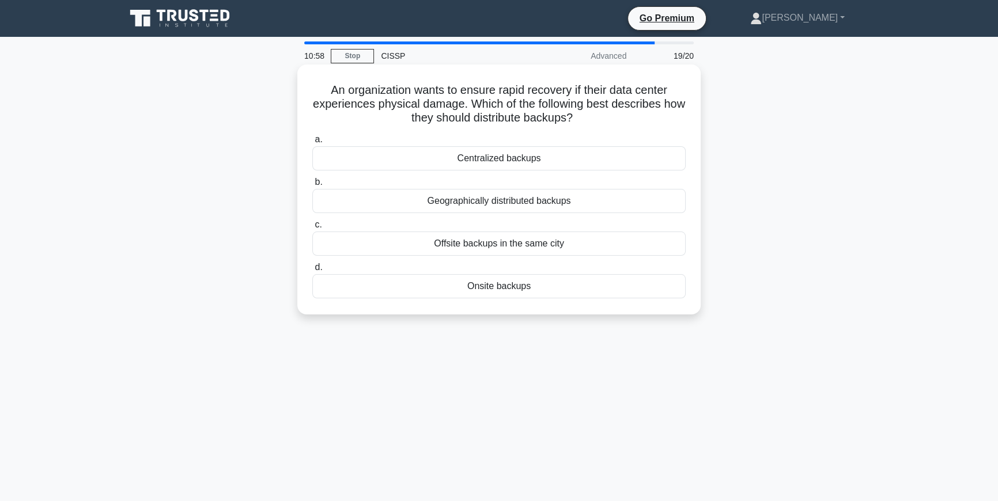
click at [498, 203] on div "Geographically distributed backups" at bounding box center [498, 201] width 373 height 24
click at [312, 186] on input "b. Geographically distributed backups" at bounding box center [312, 182] width 0 height 7
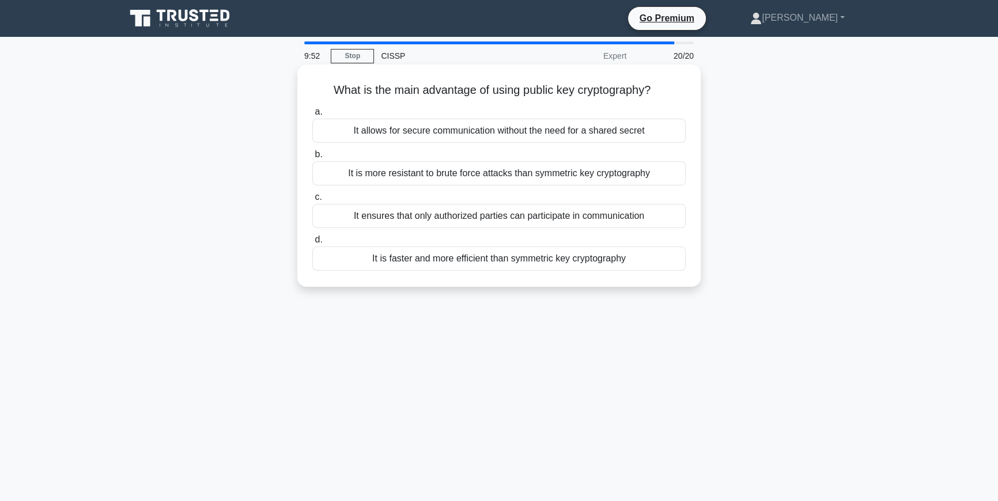
click at [479, 133] on div "It allows for secure communication without the need for a shared secret" at bounding box center [498, 131] width 373 height 24
click at [312, 116] on input "a. It allows for secure communication without the need for a shared secret" at bounding box center [312, 111] width 0 height 7
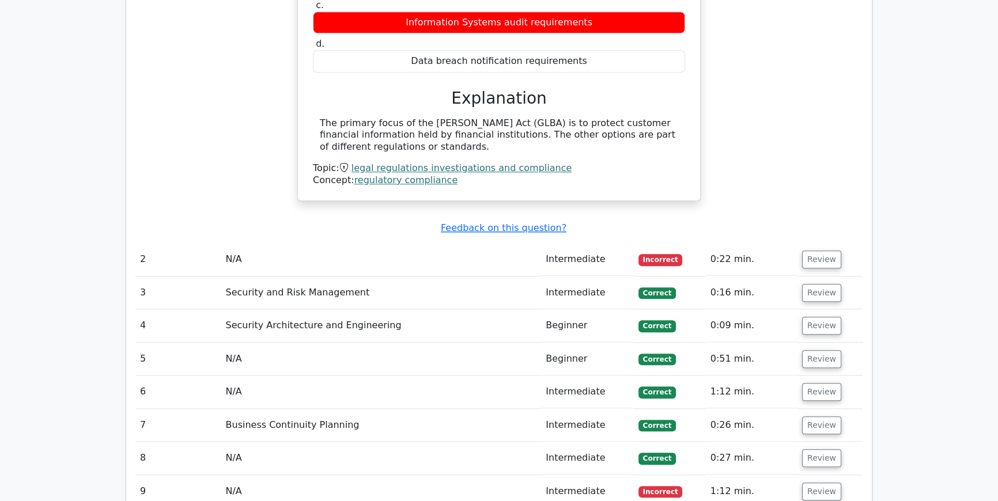
scroll to position [1309, 0]
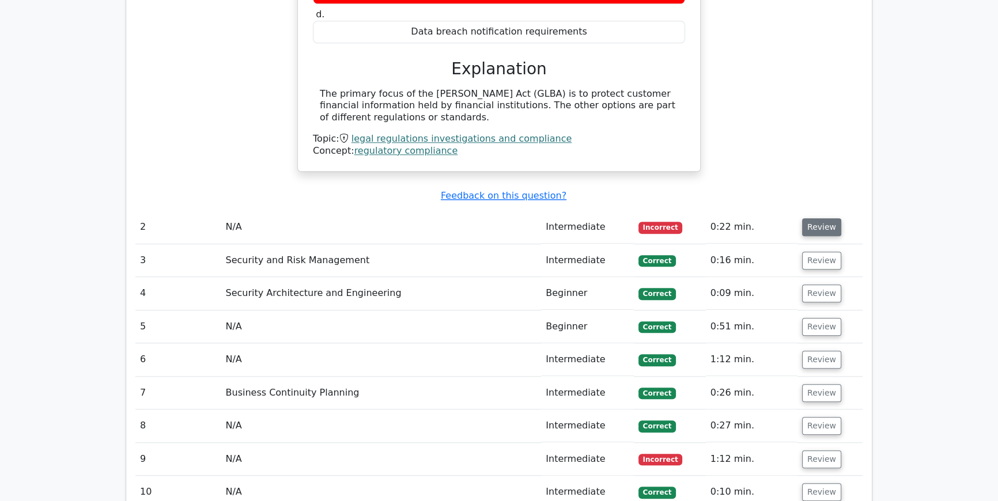
click at [813, 218] on button "Review" at bounding box center [821, 227] width 39 height 18
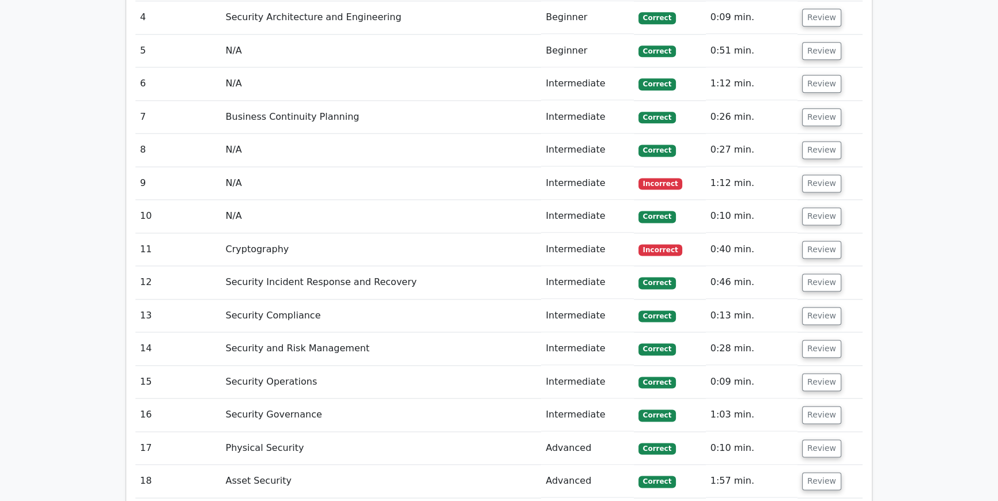
scroll to position [1921, 0]
click at [819, 174] on button "Review" at bounding box center [821, 183] width 39 height 18
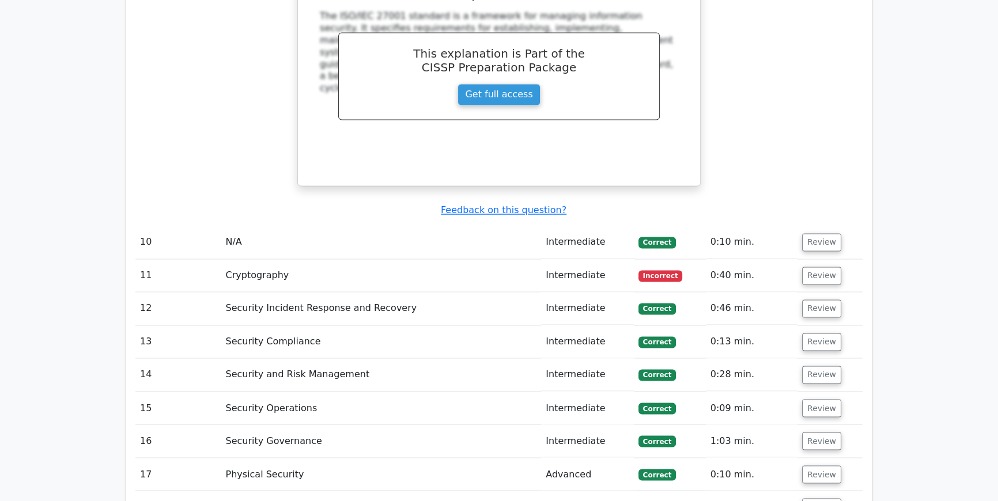
scroll to position [2357, 0]
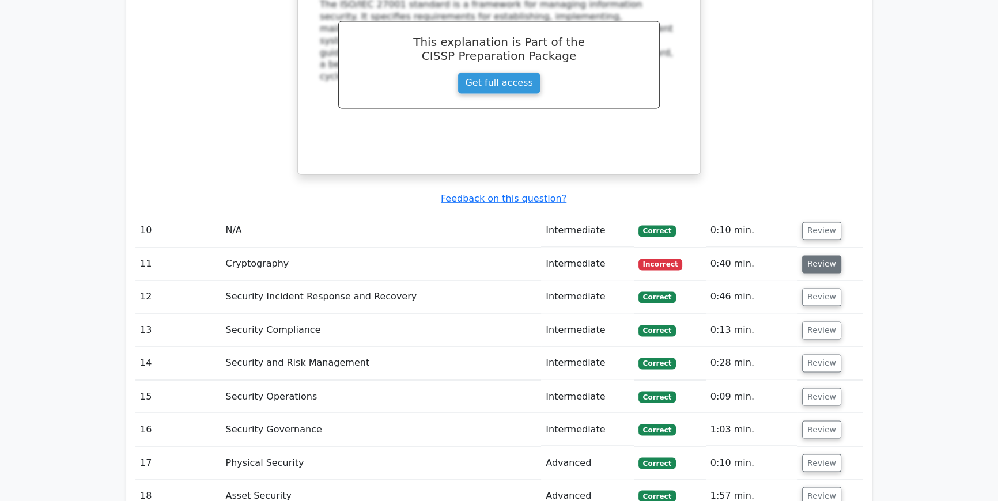
click at [815, 255] on button "Review" at bounding box center [821, 264] width 39 height 18
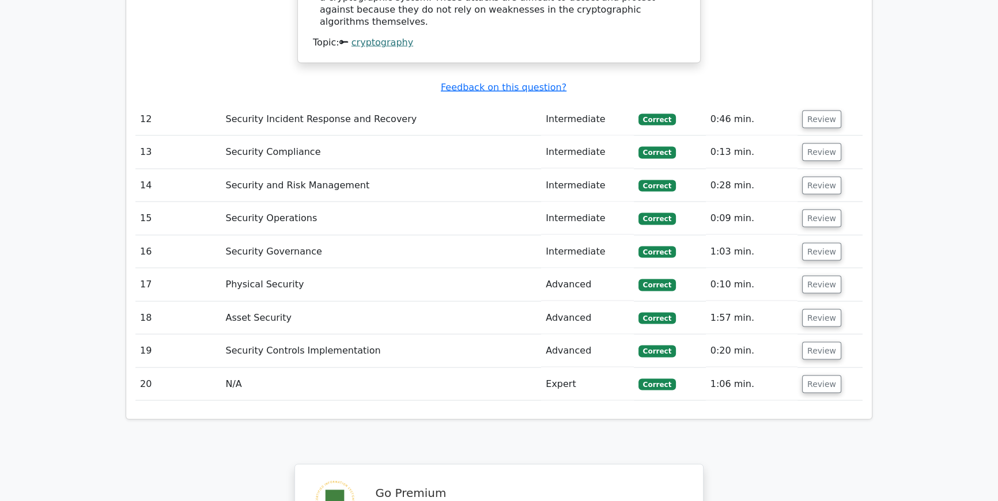
scroll to position [3055, 0]
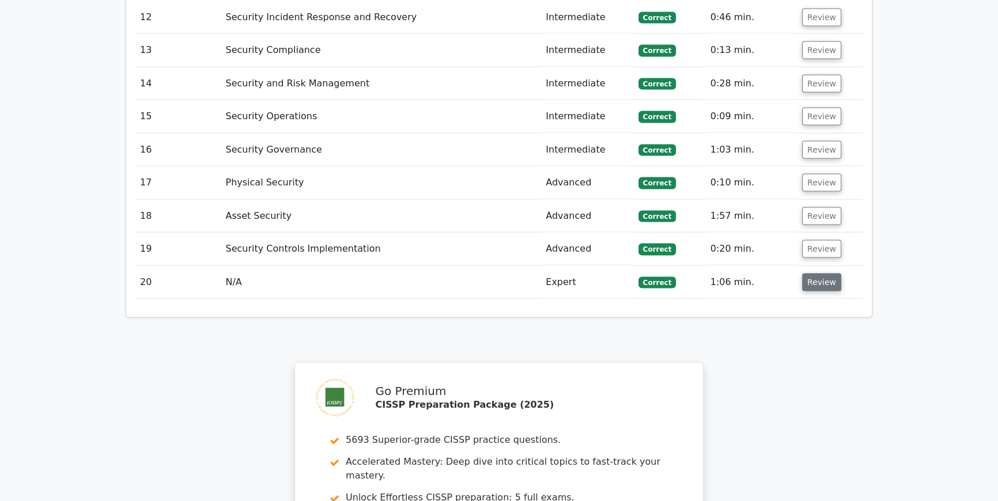
click at [815, 274] on button "Review" at bounding box center [821, 283] width 39 height 18
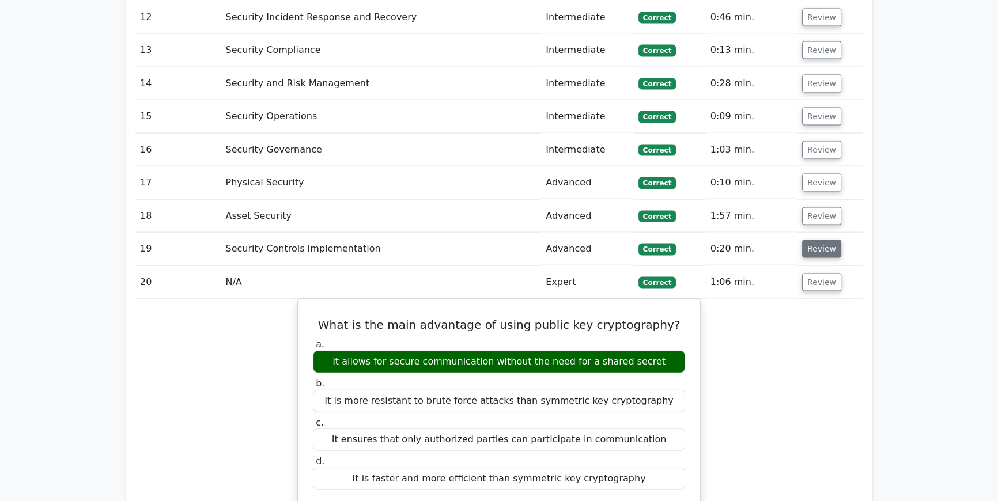
click at [818, 240] on button "Review" at bounding box center [821, 249] width 39 height 18
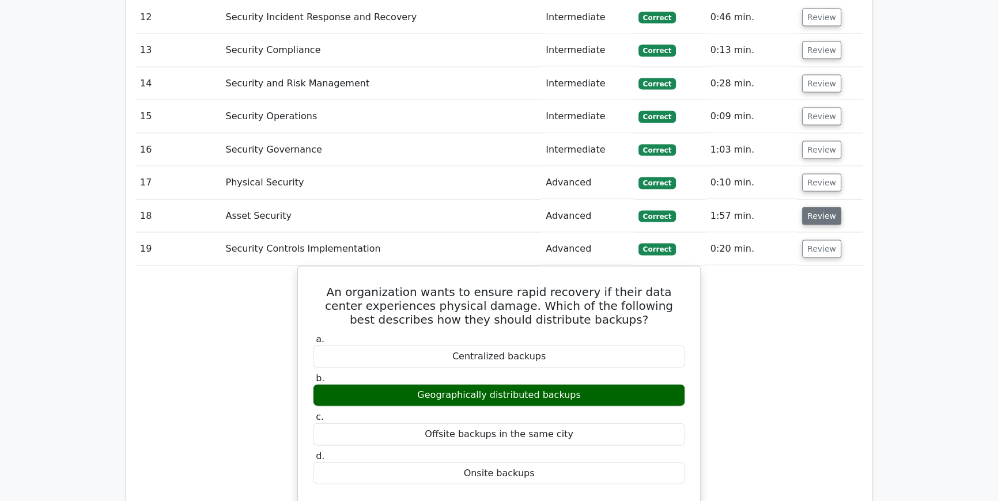
click at [815, 207] on button "Review" at bounding box center [821, 216] width 39 height 18
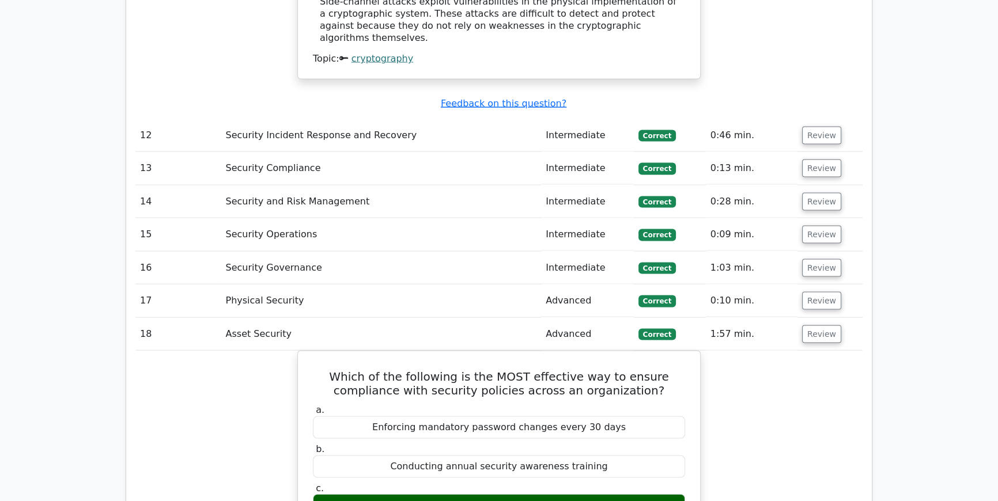
scroll to position [2881, 0]
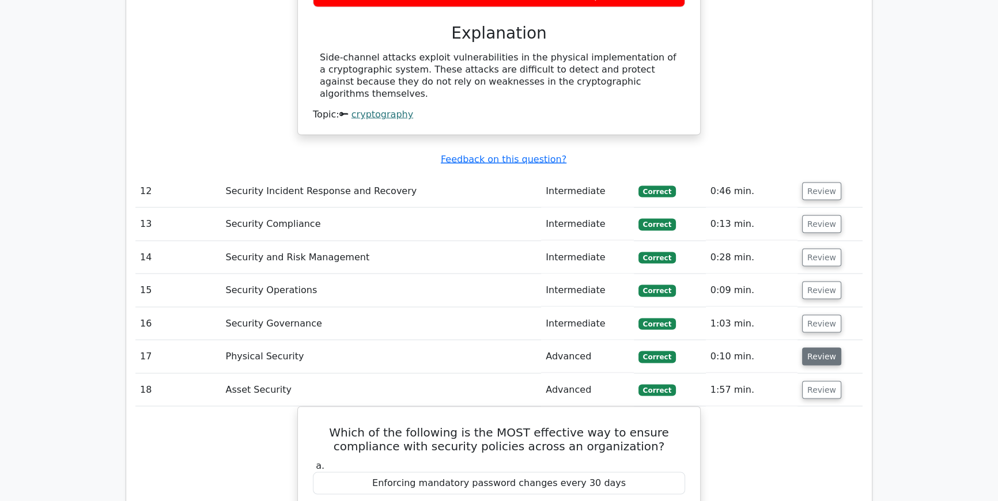
click at [816, 348] on button "Review" at bounding box center [821, 357] width 39 height 18
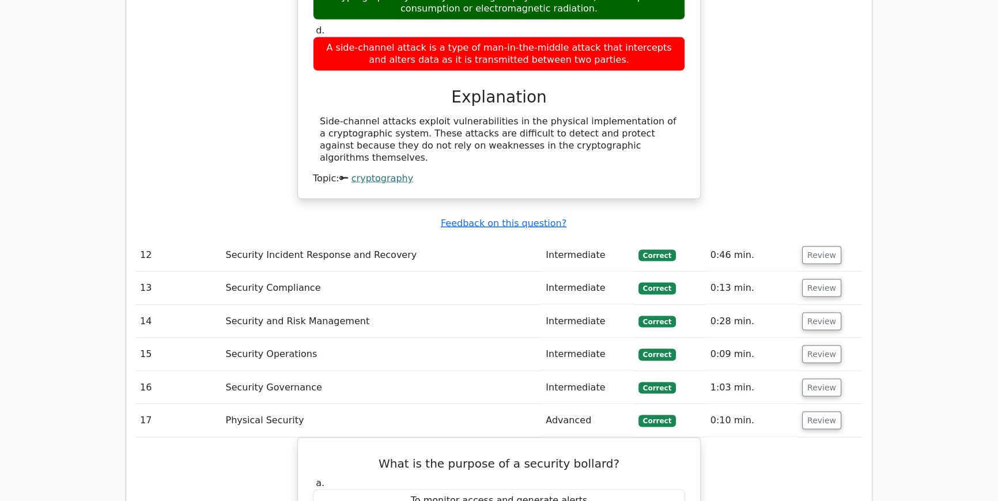
scroll to position [2794, 0]
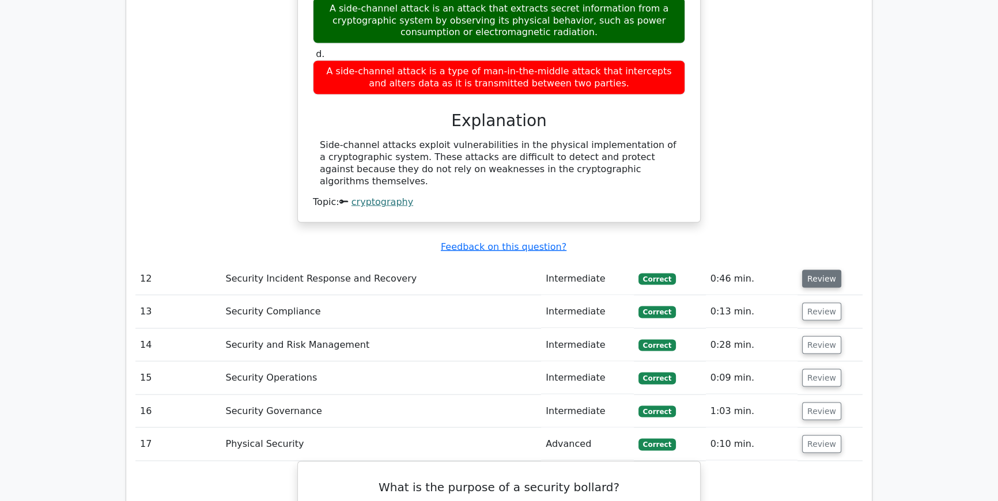
click at [817, 270] on button "Review" at bounding box center [821, 279] width 39 height 18
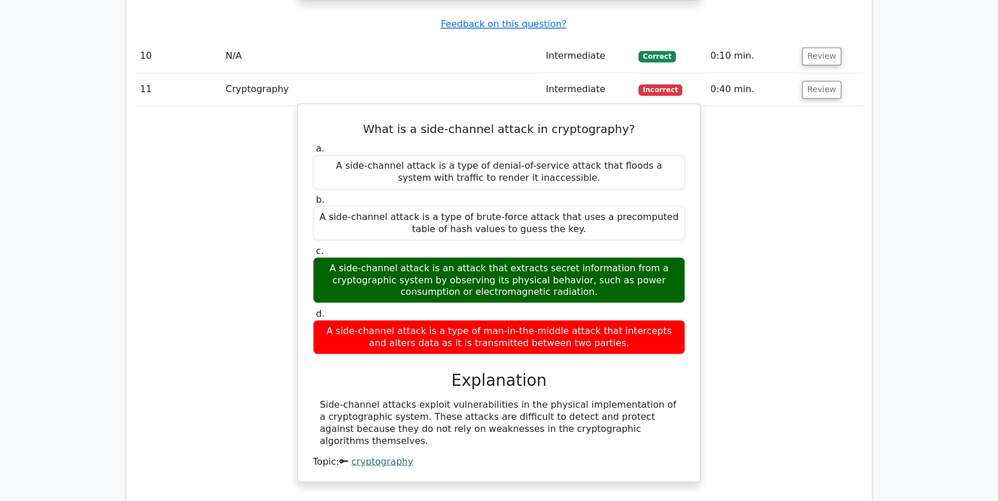
scroll to position [2357, 0]
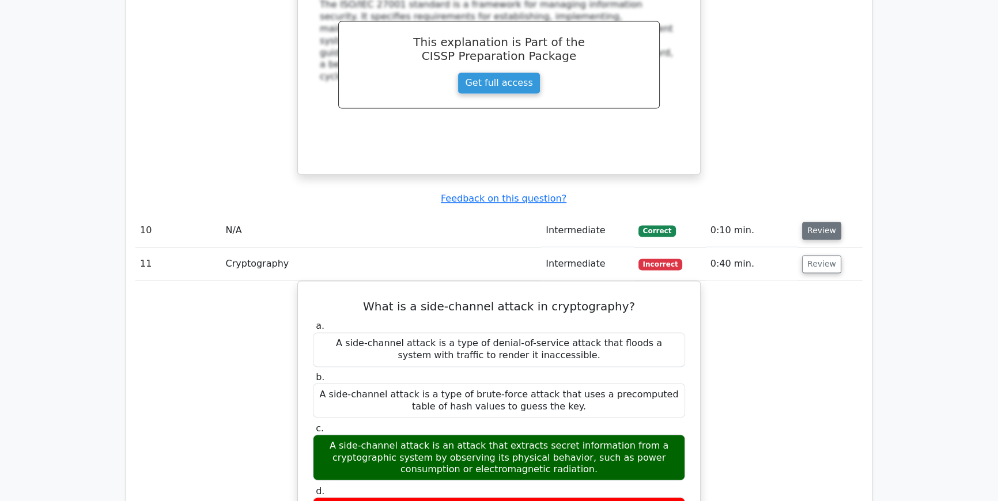
click at [810, 222] on button "Review" at bounding box center [821, 231] width 39 height 18
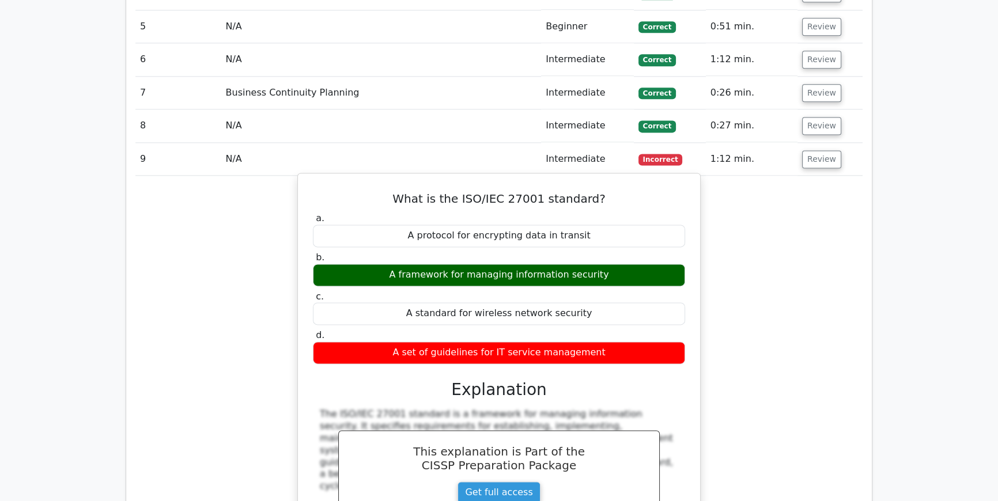
scroll to position [1921, 0]
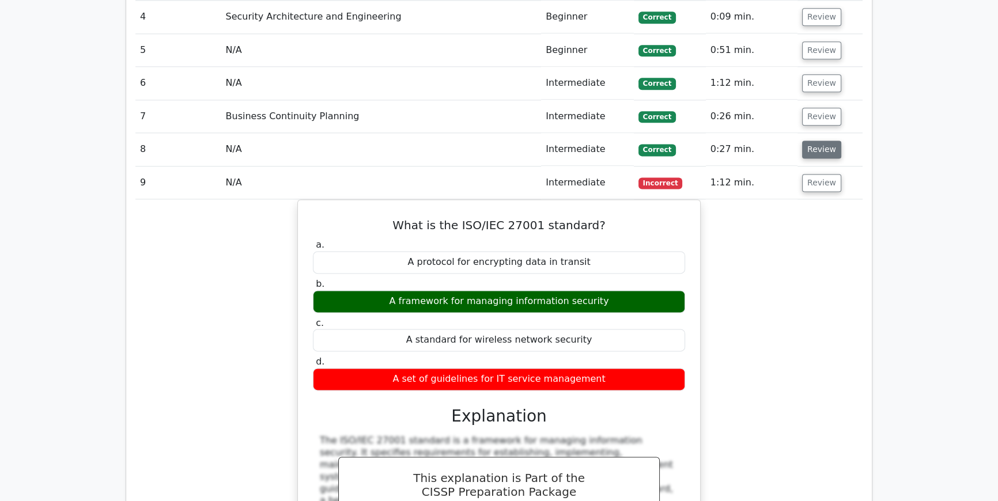
click at [812, 141] on button "Review" at bounding box center [821, 150] width 39 height 18
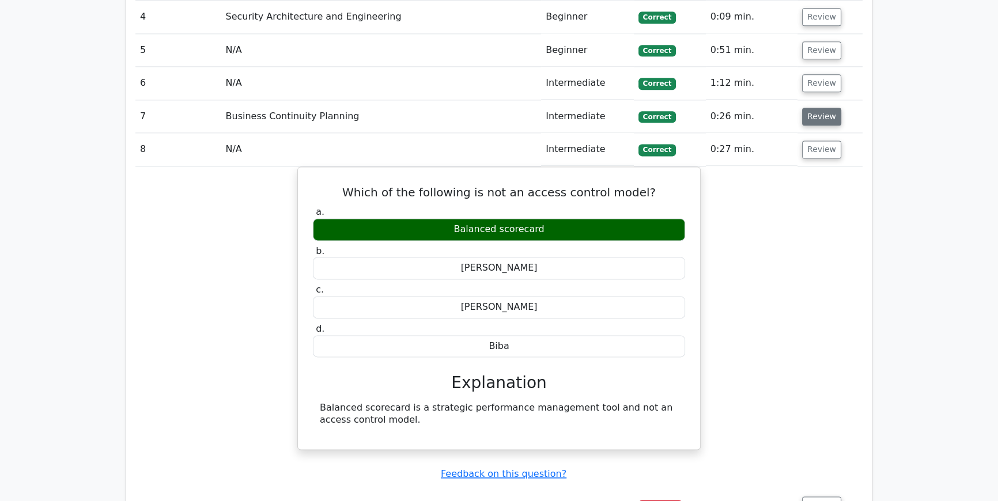
click at [823, 108] on button "Review" at bounding box center [821, 117] width 39 height 18
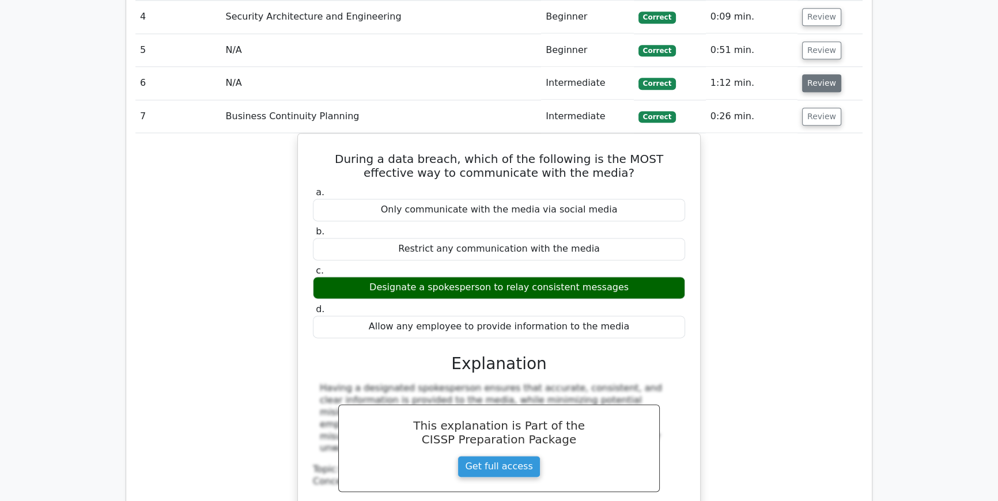
click at [818, 74] on button "Review" at bounding box center [821, 83] width 39 height 18
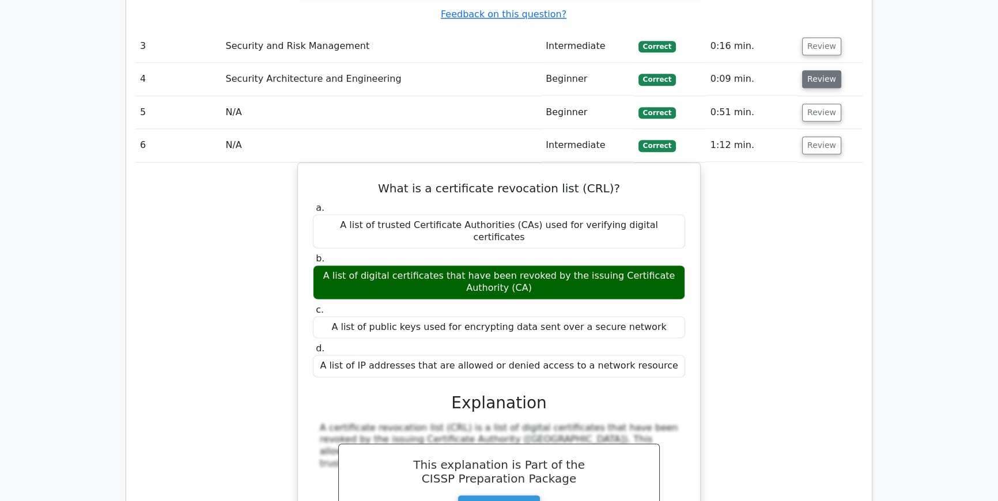
scroll to position [1833, 0]
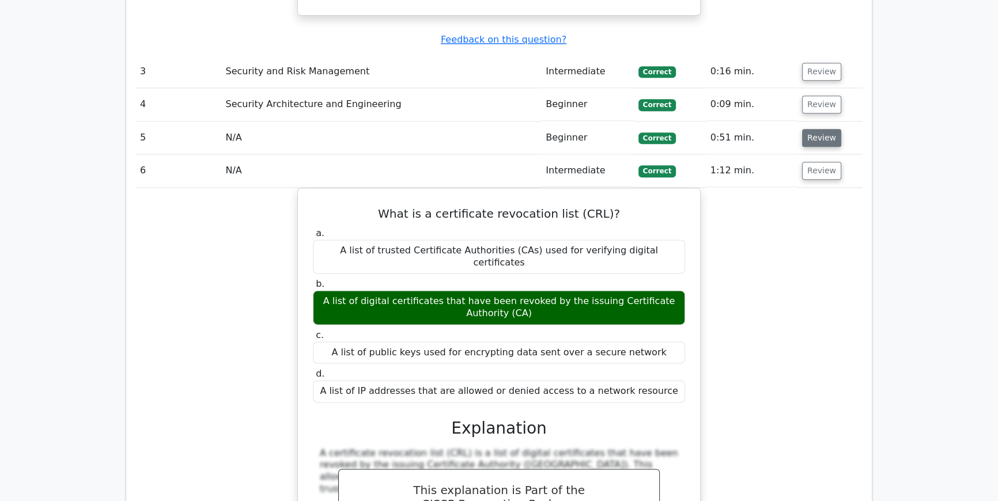
click at [809, 129] on button "Review" at bounding box center [821, 138] width 39 height 18
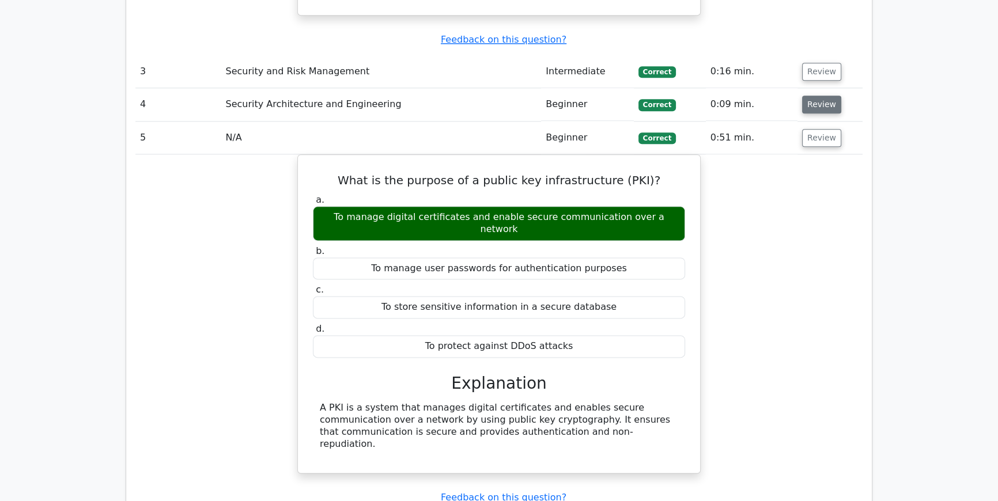
click at [806, 96] on button "Review" at bounding box center [821, 105] width 39 height 18
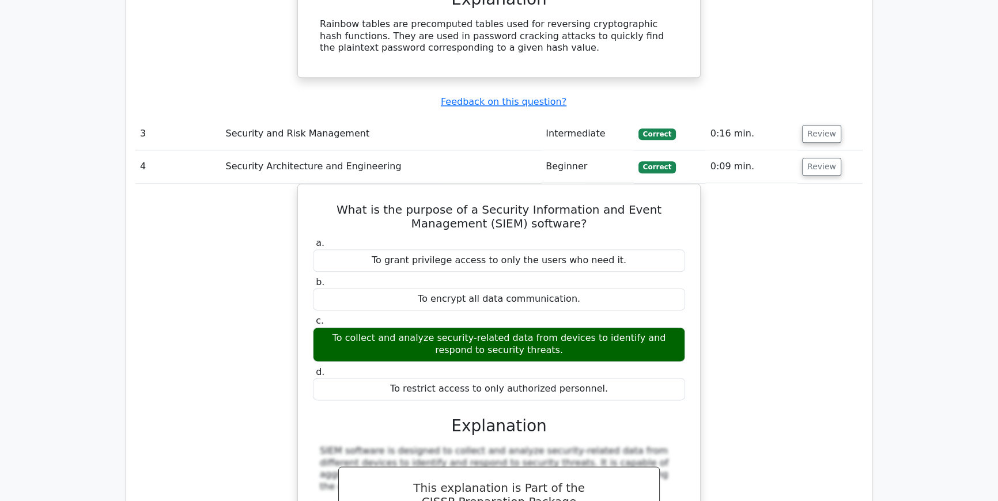
scroll to position [1746, 0]
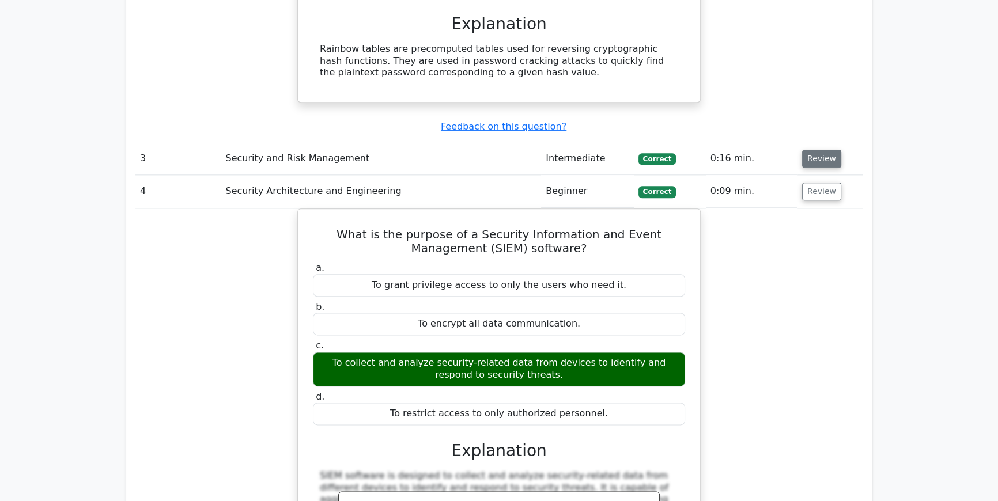
click at [823, 150] on button "Review" at bounding box center [821, 159] width 39 height 18
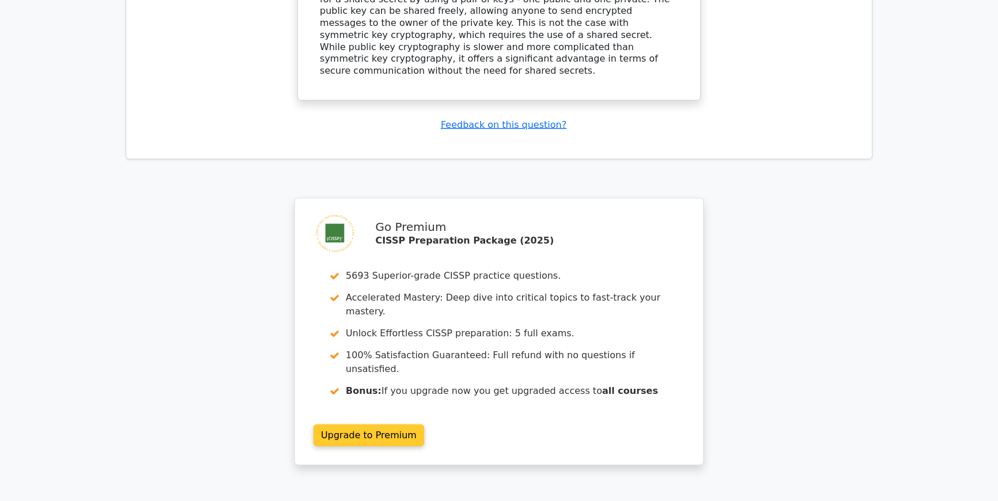
scroll to position [8672, 0]
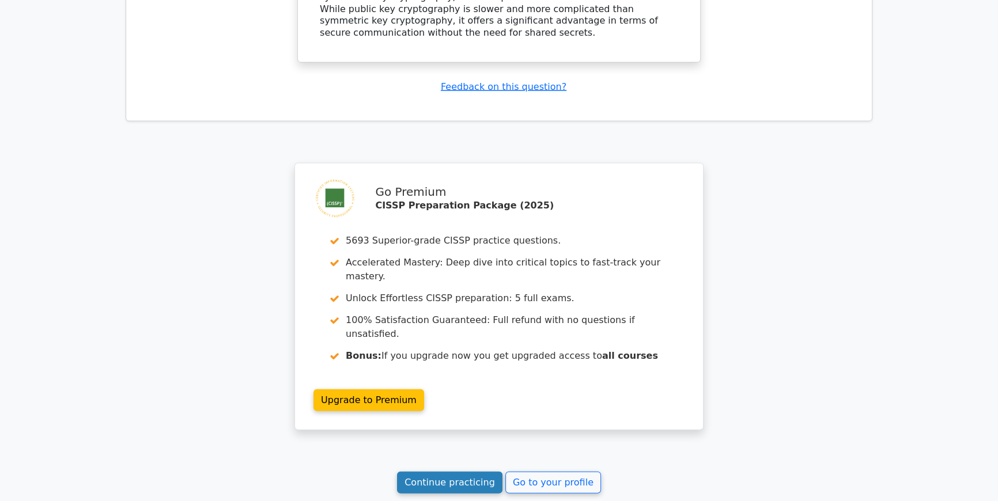
click at [482, 472] on link "Continue practicing" at bounding box center [449, 483] width 105 height 22
